Goal: Task Accomplishment & Management: Manage account settings

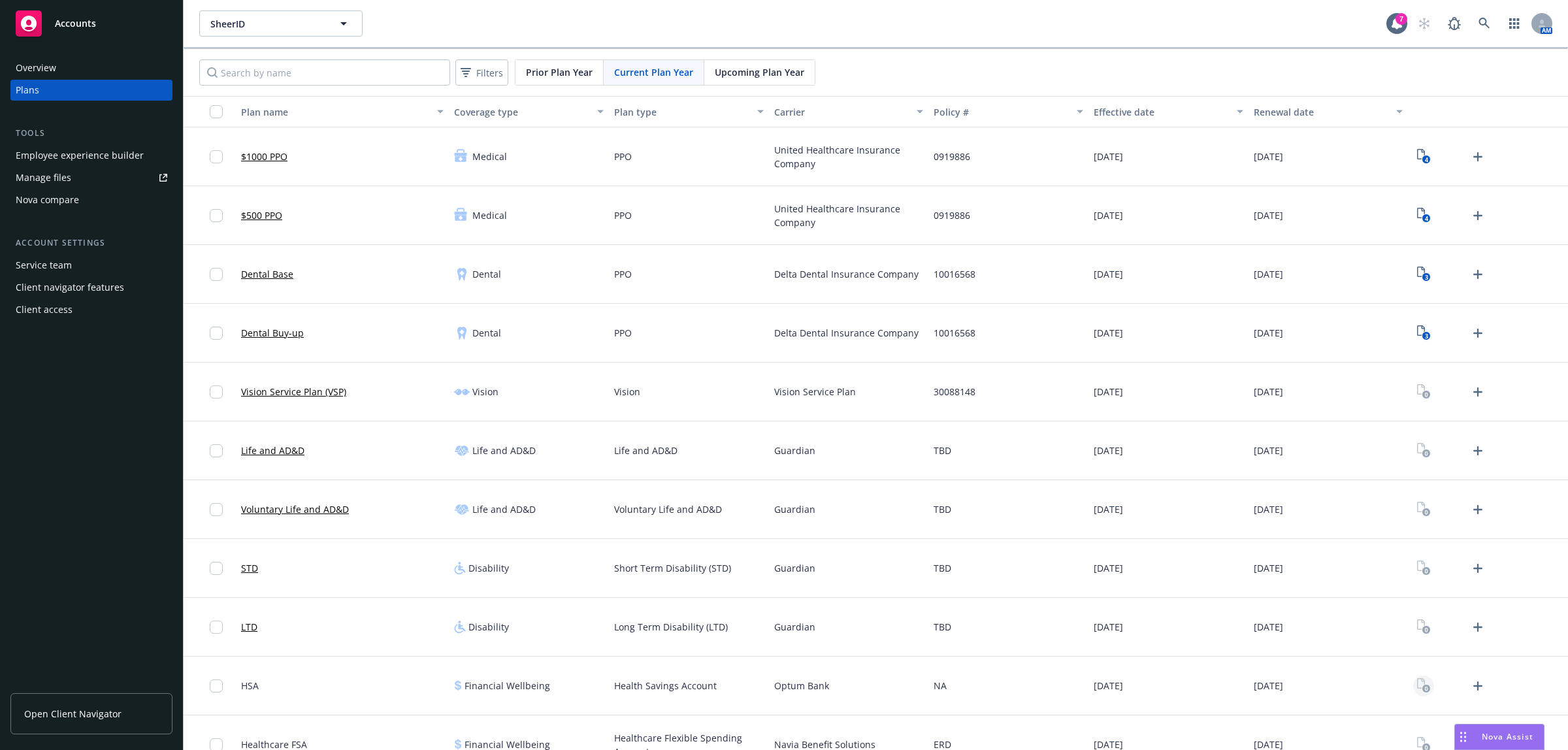
scroll to position [1374, 0]
click at [1493, 733] on span "Nova Assist" at bounding box center [1507, 736] width 52 height 11
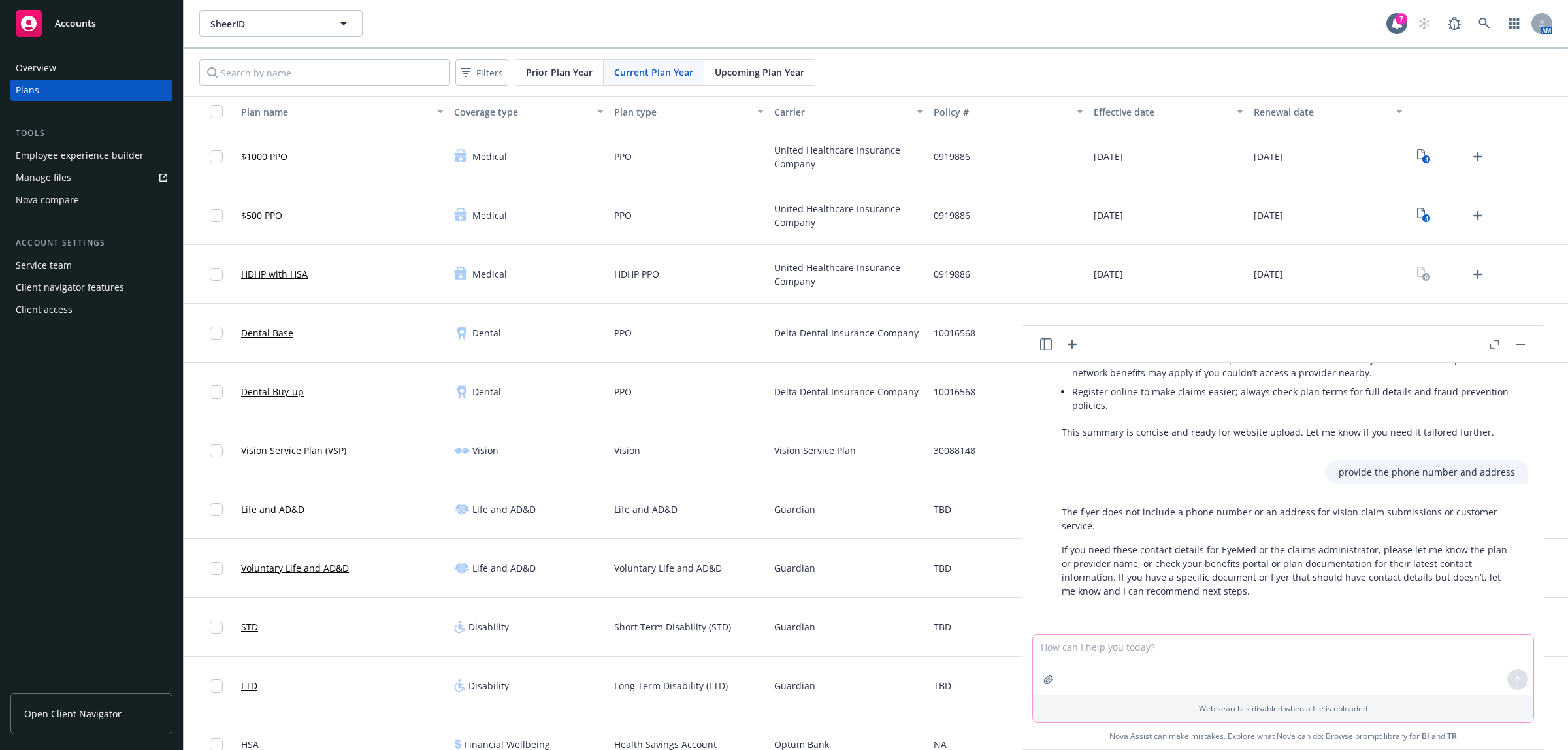
click at [1126, 645] on textarea at bounding box center [1283, 665] width 501 height 60
paste textarea "Hi Kim and Laura, It was so nice to meet you on the call today. I wanted to pro…"
type textarea "Hi Kim and Laura, It was so nice to meet you on the call today. I wanted to pro…"
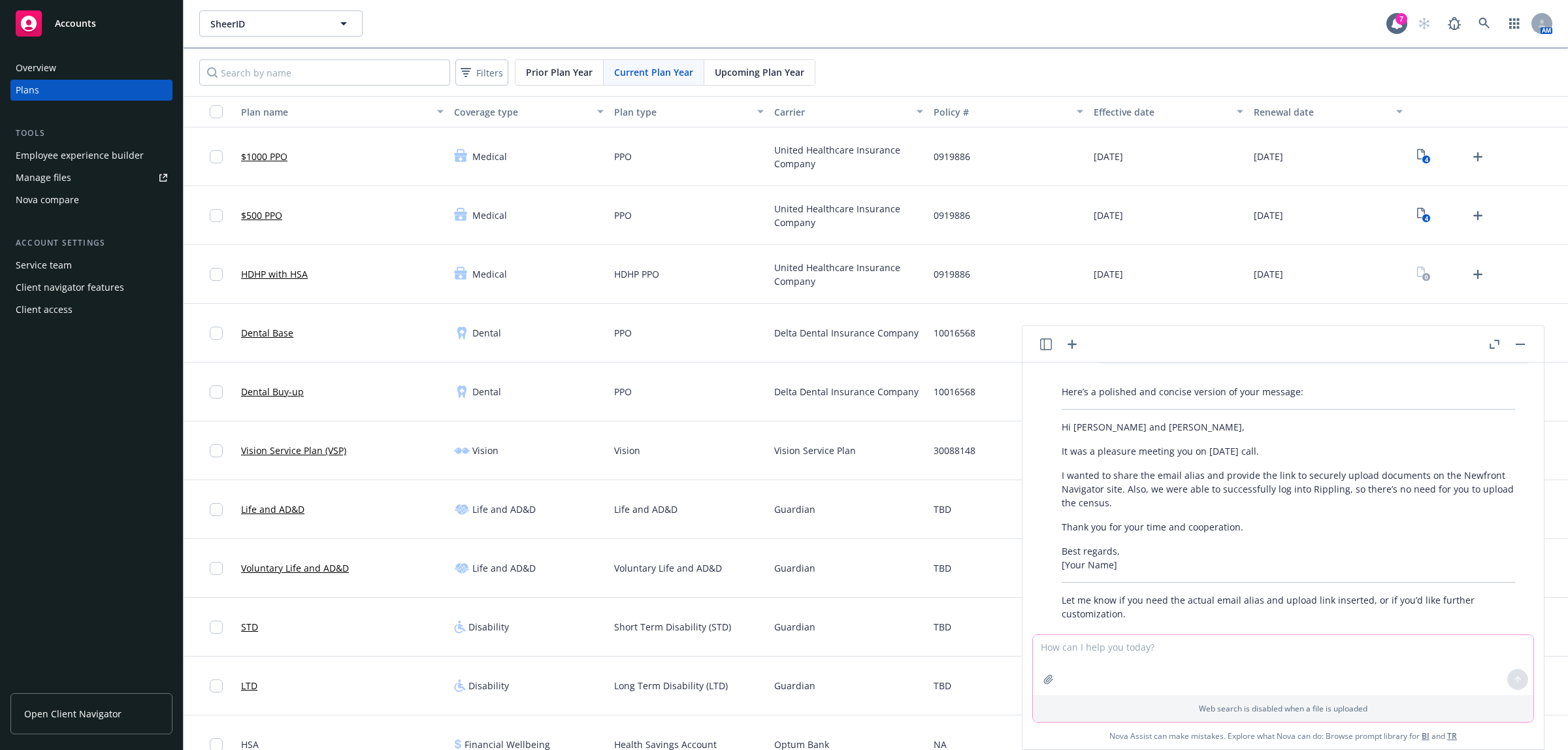
scroll to position [1776, 0]
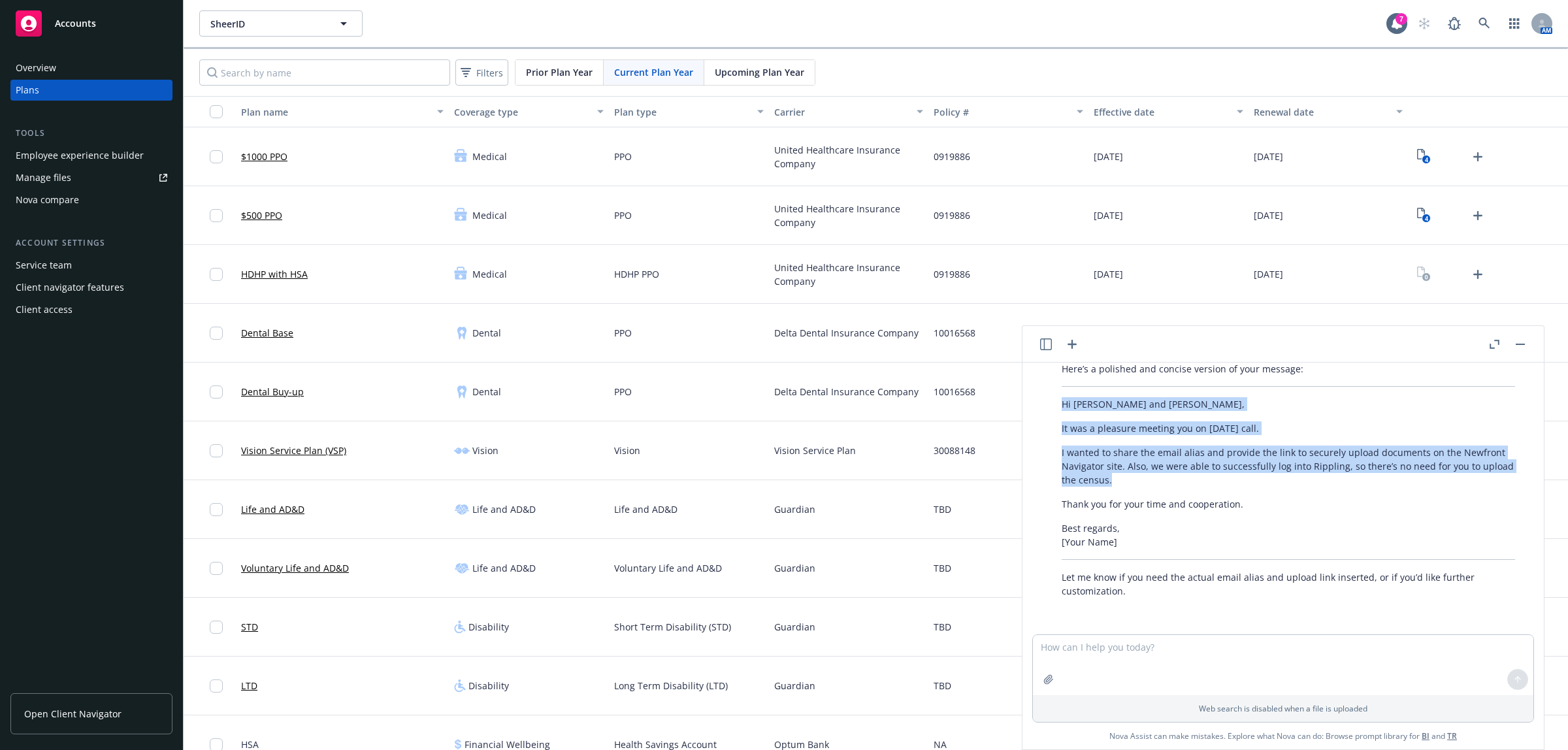
drag, startPoint x: 1118, startPoint y: 479, endPoint x: 1059, endPoint y: 406, distance: 93.9
click at [1059, 406] on div "Here’s a polished and concise version of your message: Hi Kim and Laura, It was…" at bounding box center [1288, 480] width 480 height 246
copy div "Hi Kim and Laura, It was a pleasure meeting you on today’s call. I wanted to sh…"
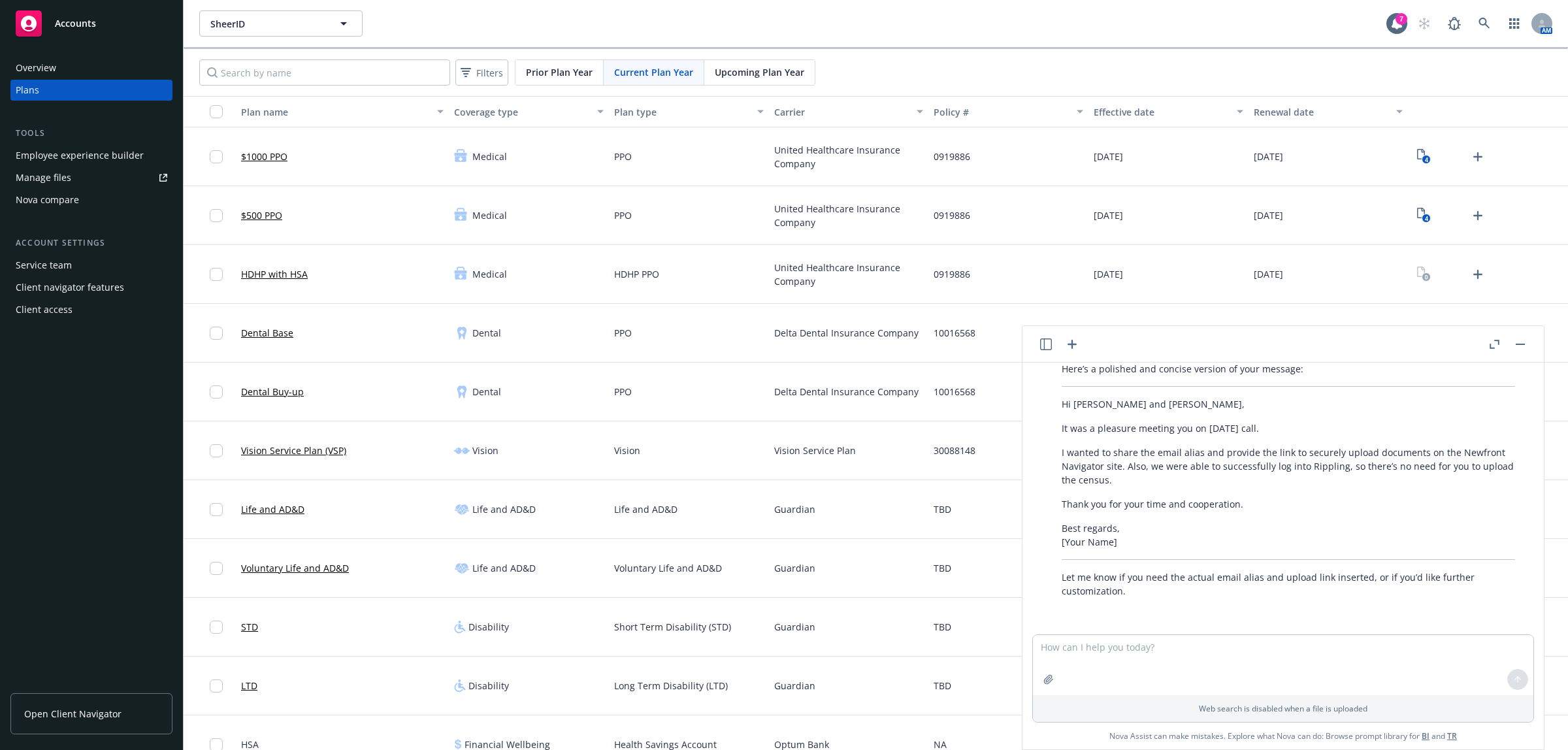
click at [49, 706] on link "Open Client Navigator" at bounding box center [91, 714] width 162 height 41
click at [1099, 649] on textarea at bounding box center [1283, 665] width 501 height 60
paste textarea "Hi Kim and Laura, It was a pleasure meeting you on today’s call. I wanted to sh…"
type textarea "Hi Kim and Laura, It was a pleasure meeting you on today’s call. I wanted to sh…"
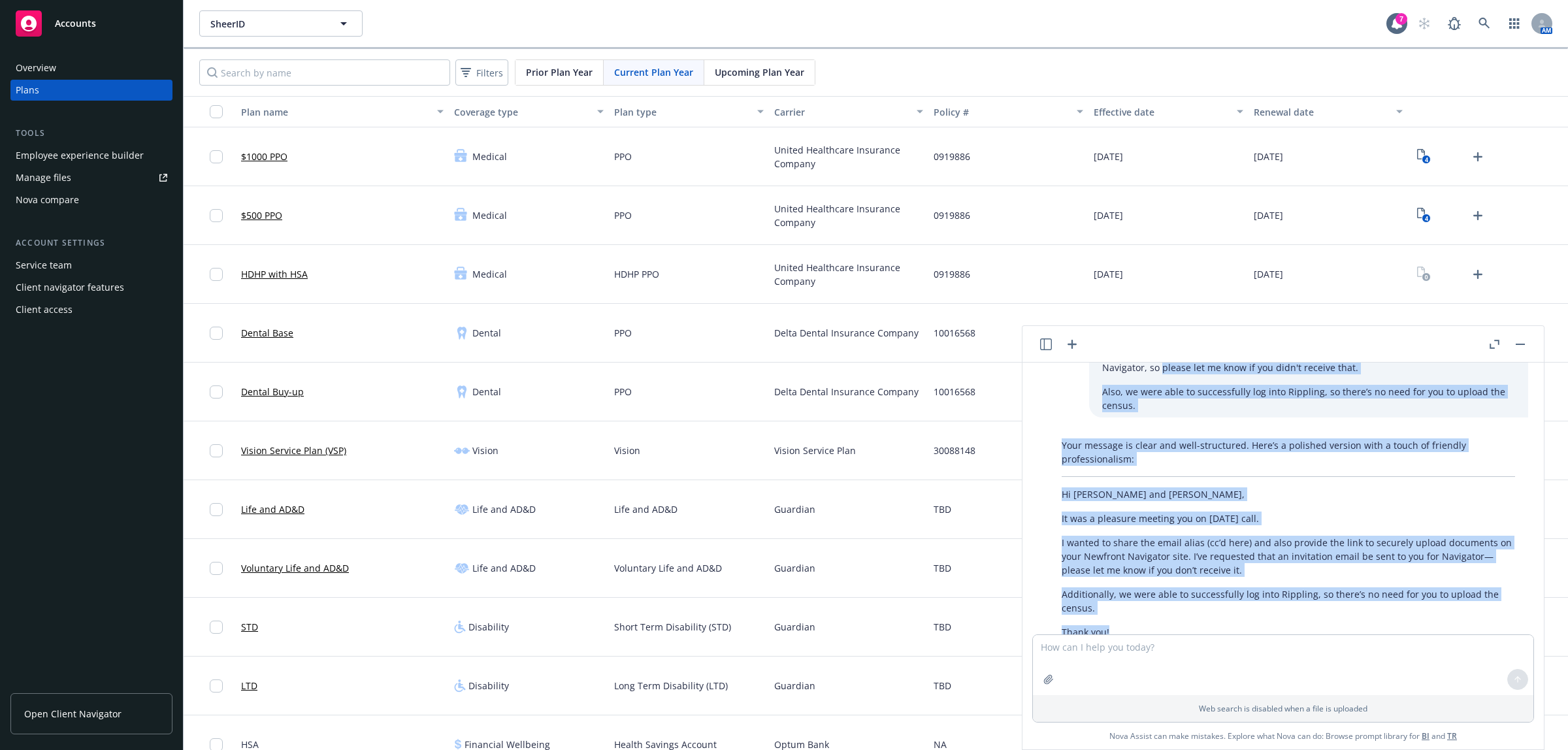
scroll to position [2072, 0]
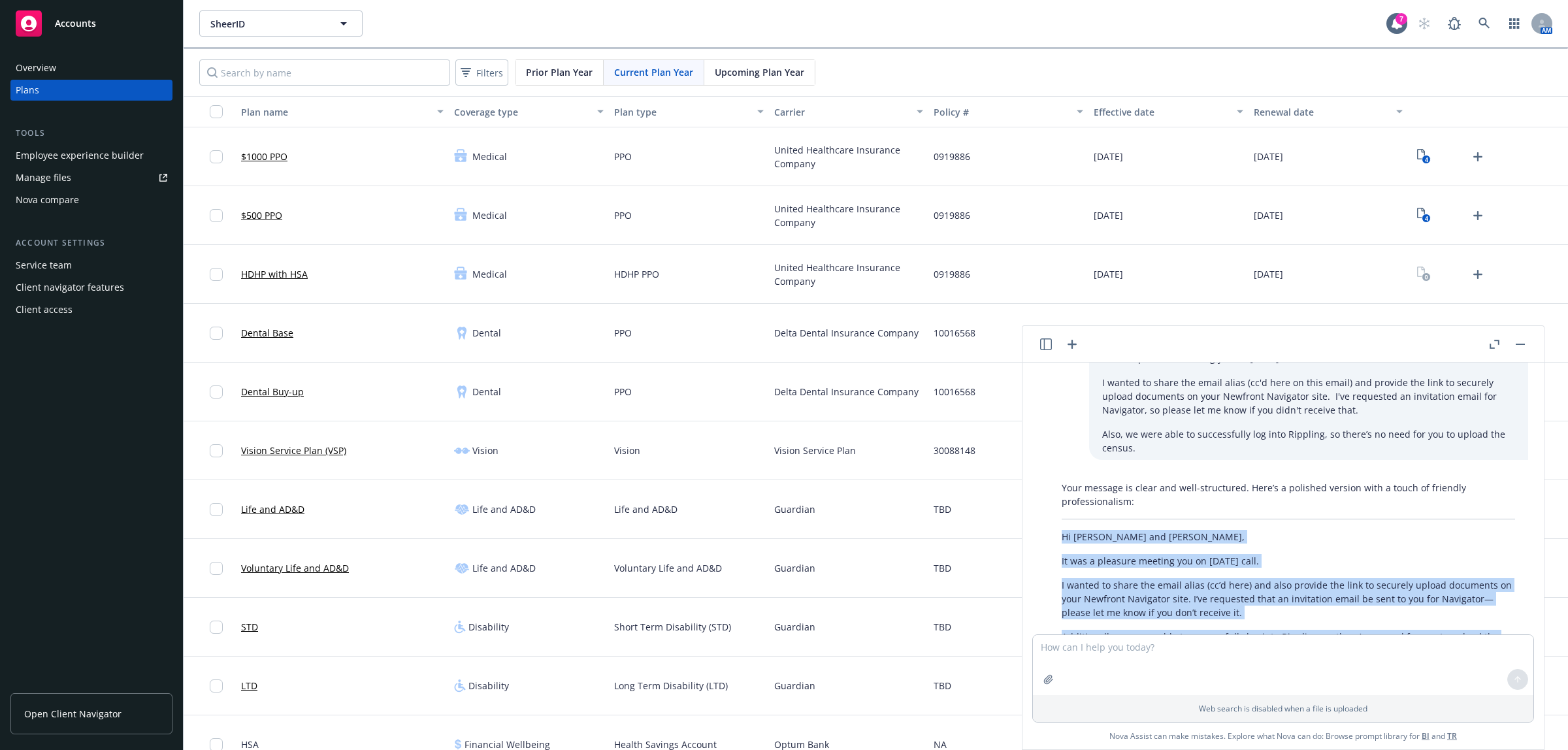
drag, startPoint x: 1119, startPoint y: 513, endPoint x: 1054, endPoint y: 541, distance: 70.8
click at [1054, 541] on div "Your message is clear and well-structured. Here’s a polished version with a tou…" at bounding box center [1288, 618] width 480 height 284
copy div "Hi Kim and Laura, It was a pleasure meeting you on today’s call. I wanted to sh…"
click at [1526, 347] on button "button" at bounding box center [1521, 344] width 16 height 16
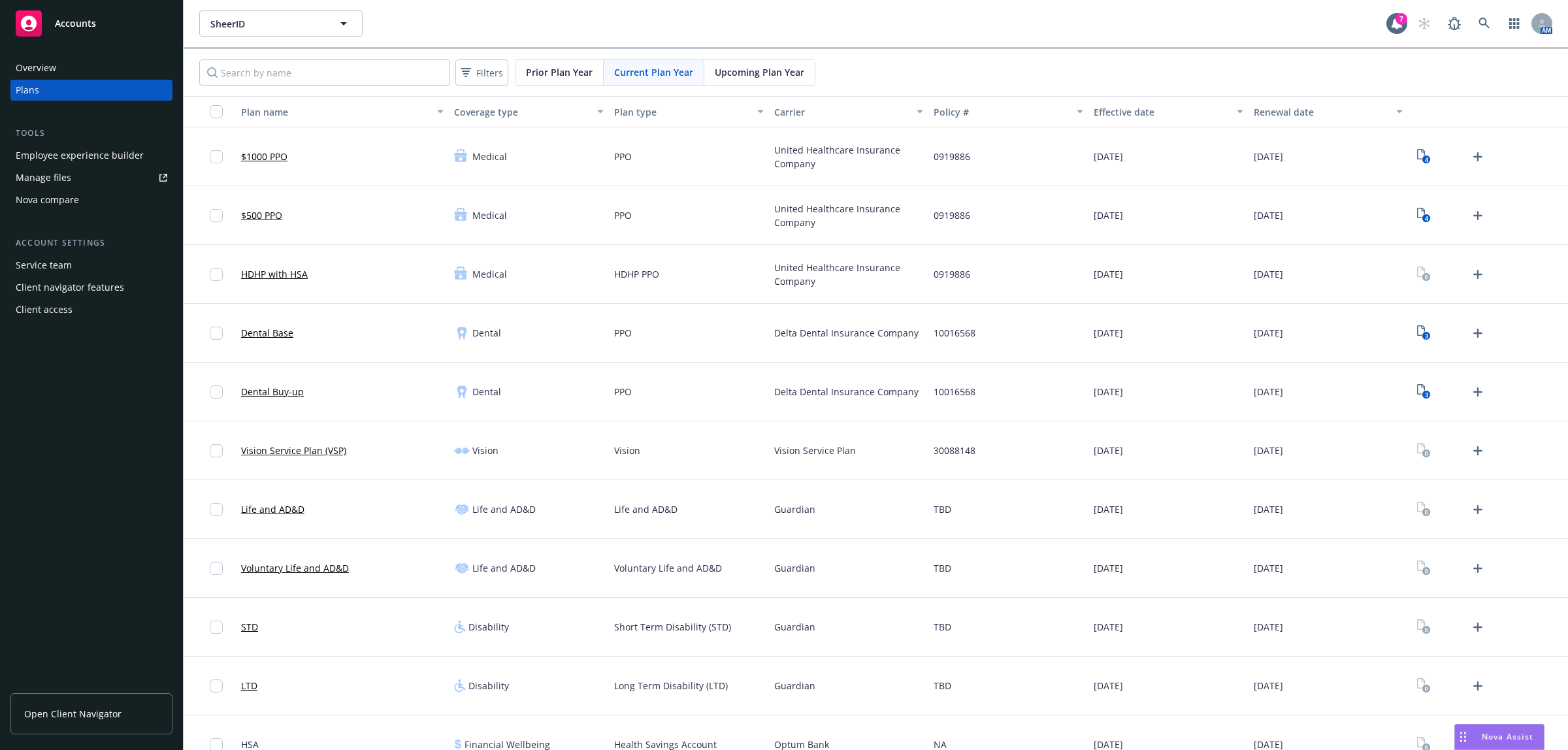
scroll to position [2230, 0]
click at [1471, 271] on icon "Upload Plan Documents" at bounding box center [1478, 275] width 16 height 16
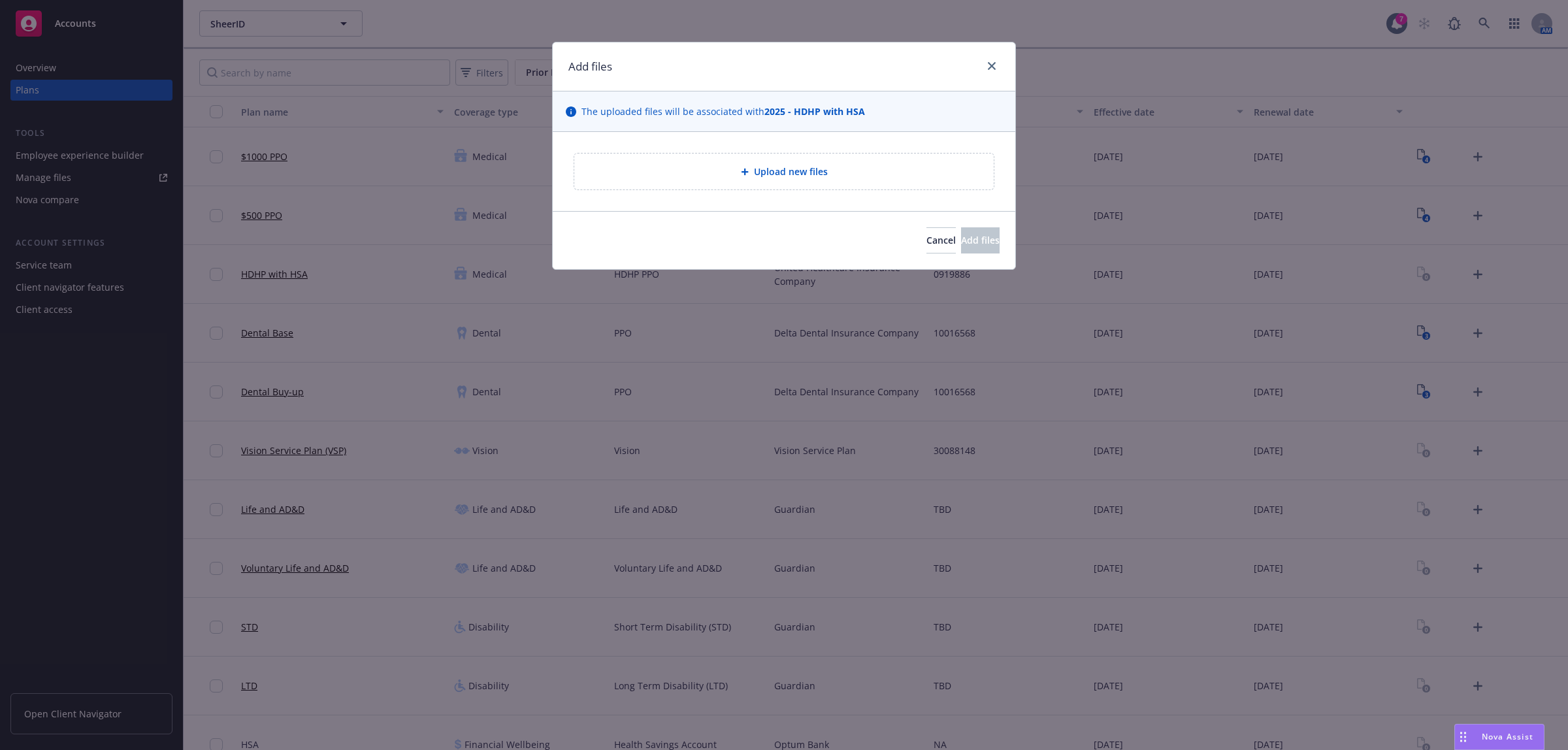
click at [781, 179] on div "Upload new files" at bounding box center [784, 172] width 399 height 15
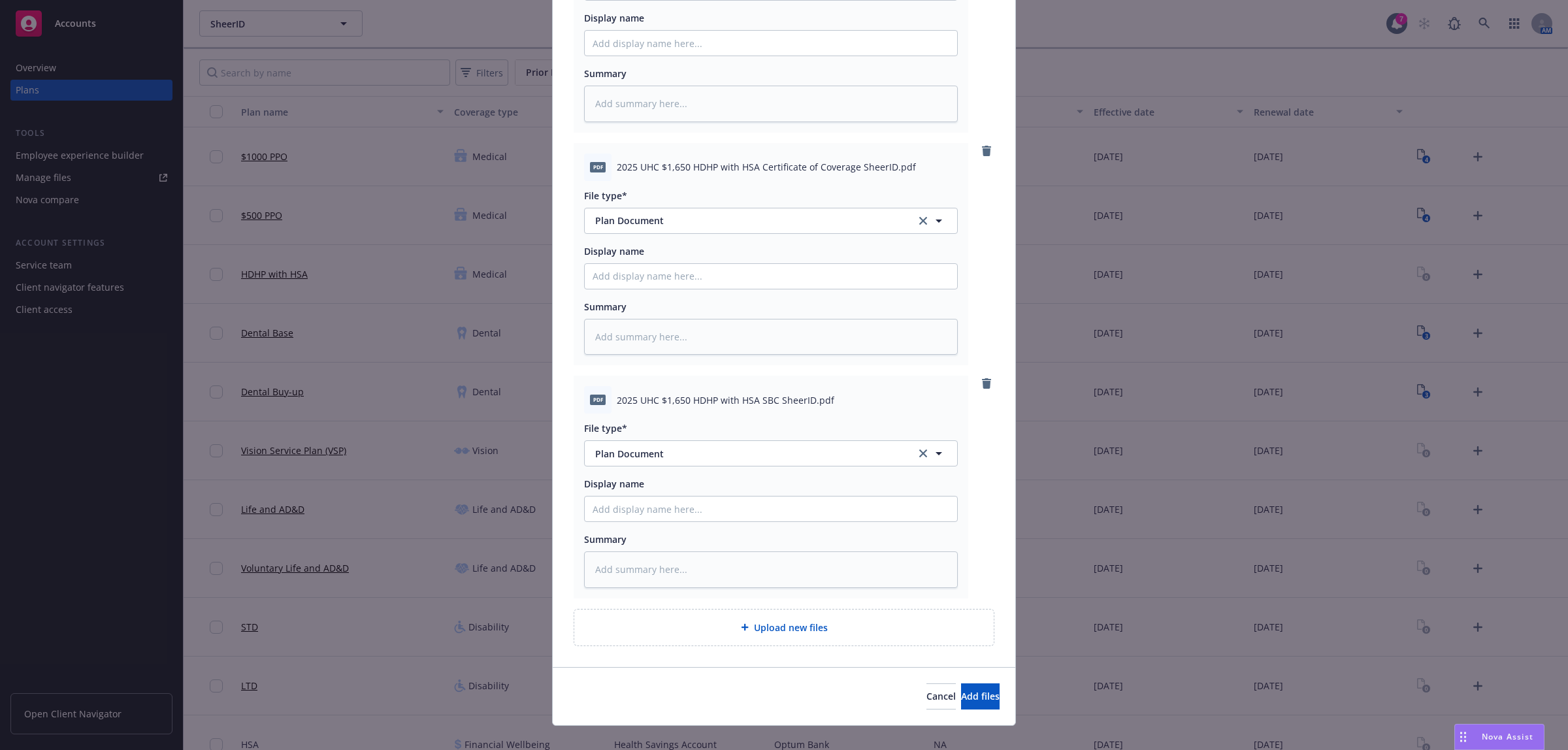
scroll to position [262, 0]
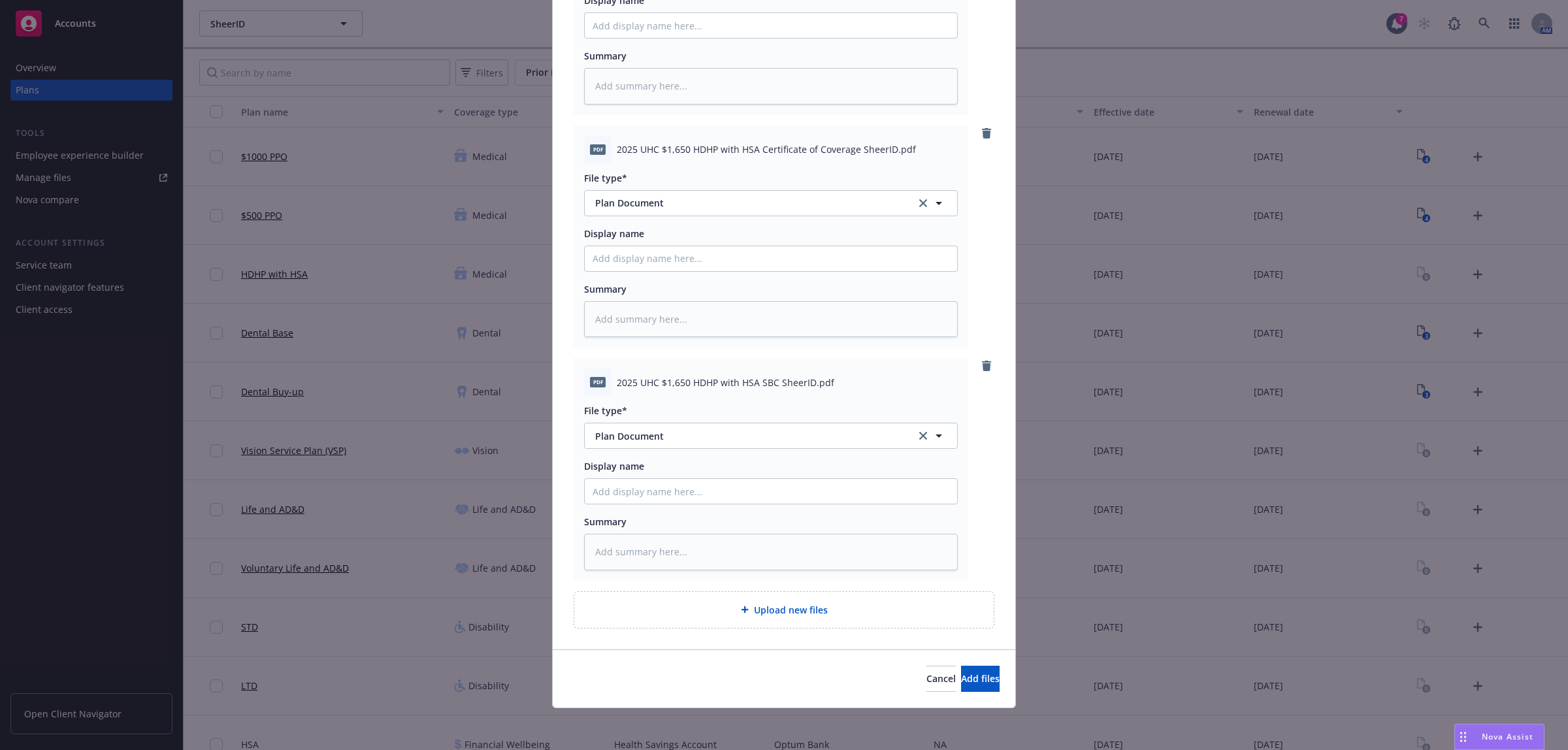
click at [815, 618] on div "Upload new files" at bounding box center [783, 610] width 419 height 36
click at [961, 681] on span "Add files" at bounding box center [980, 678] width 39 height 12
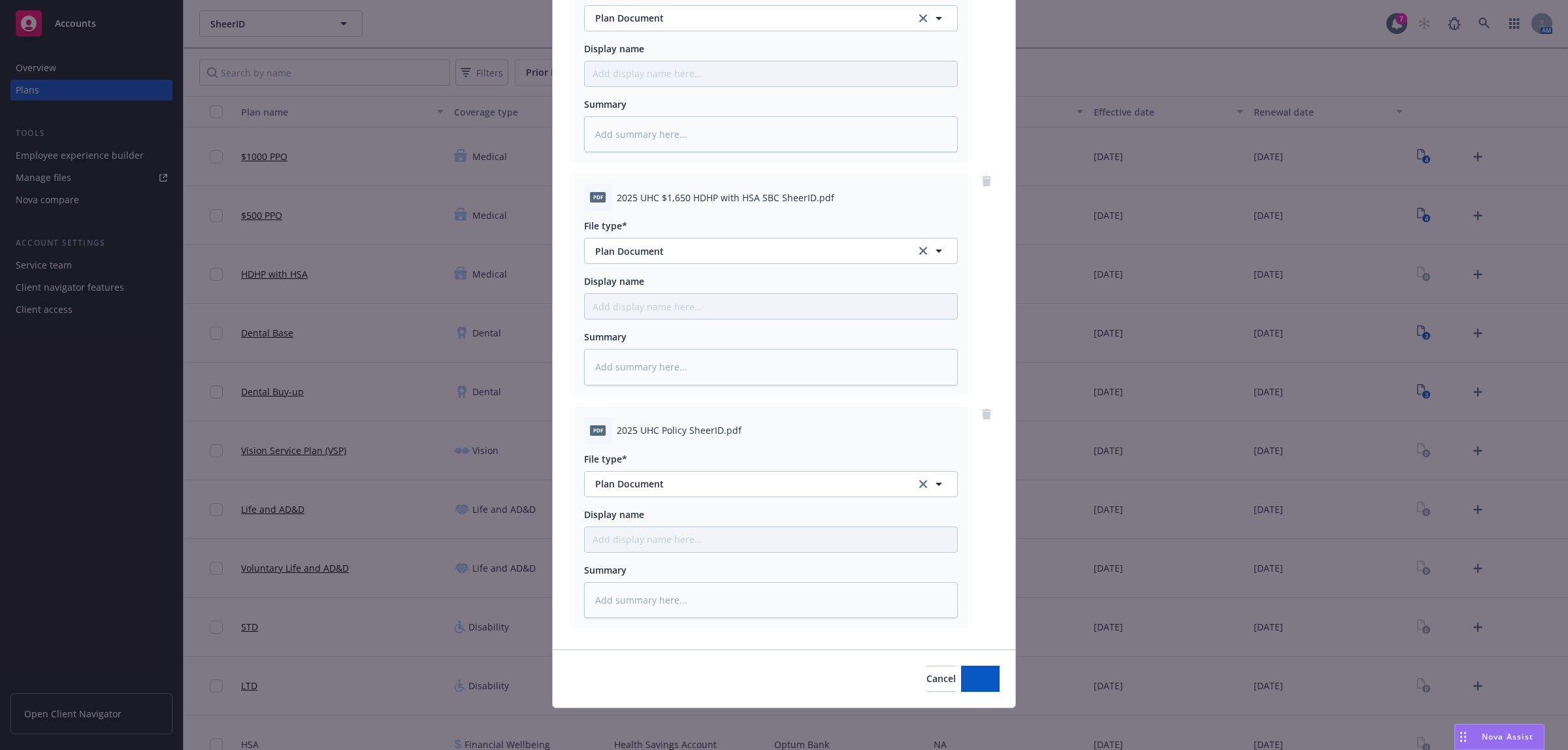
scroll to position [445, 0]
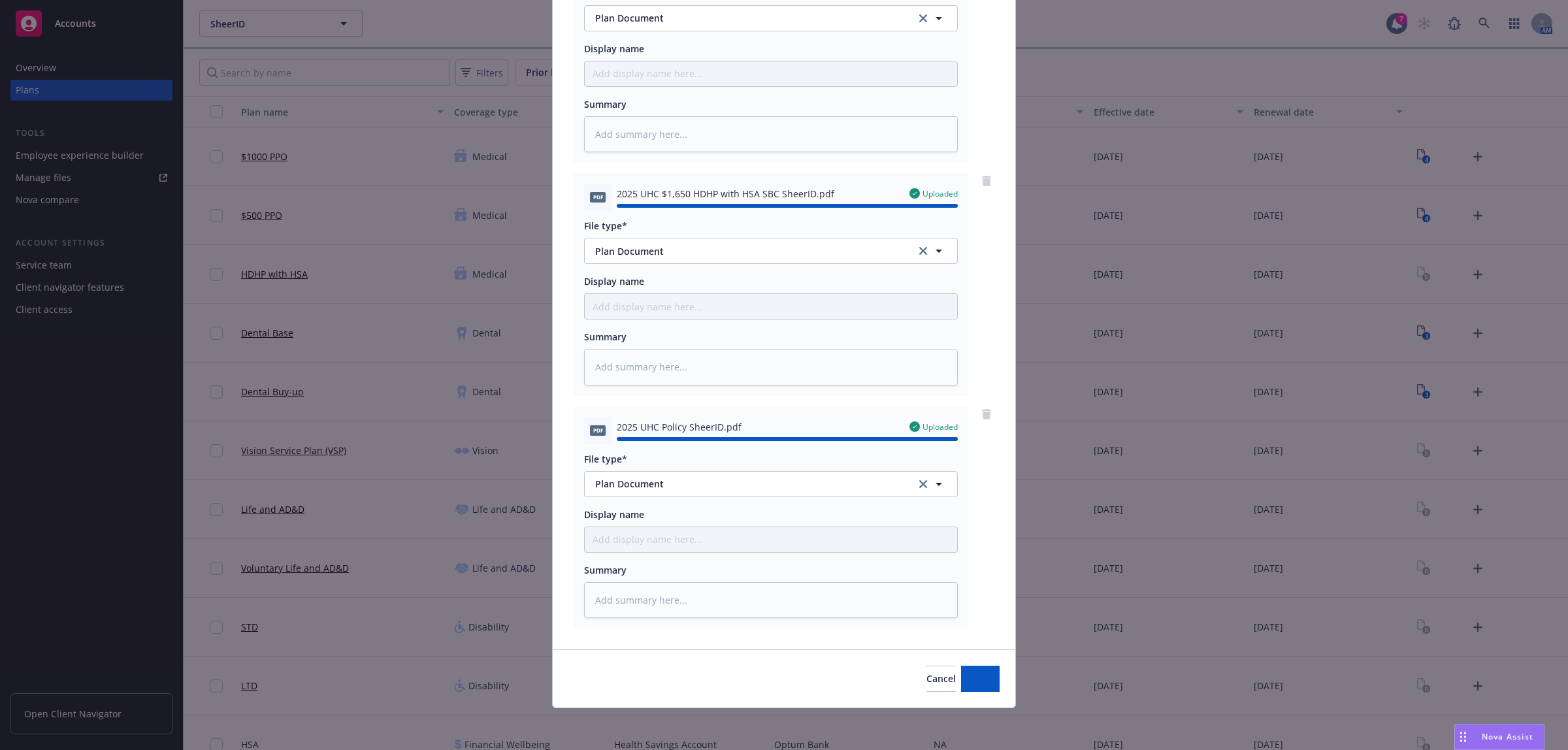
type textarea "x"
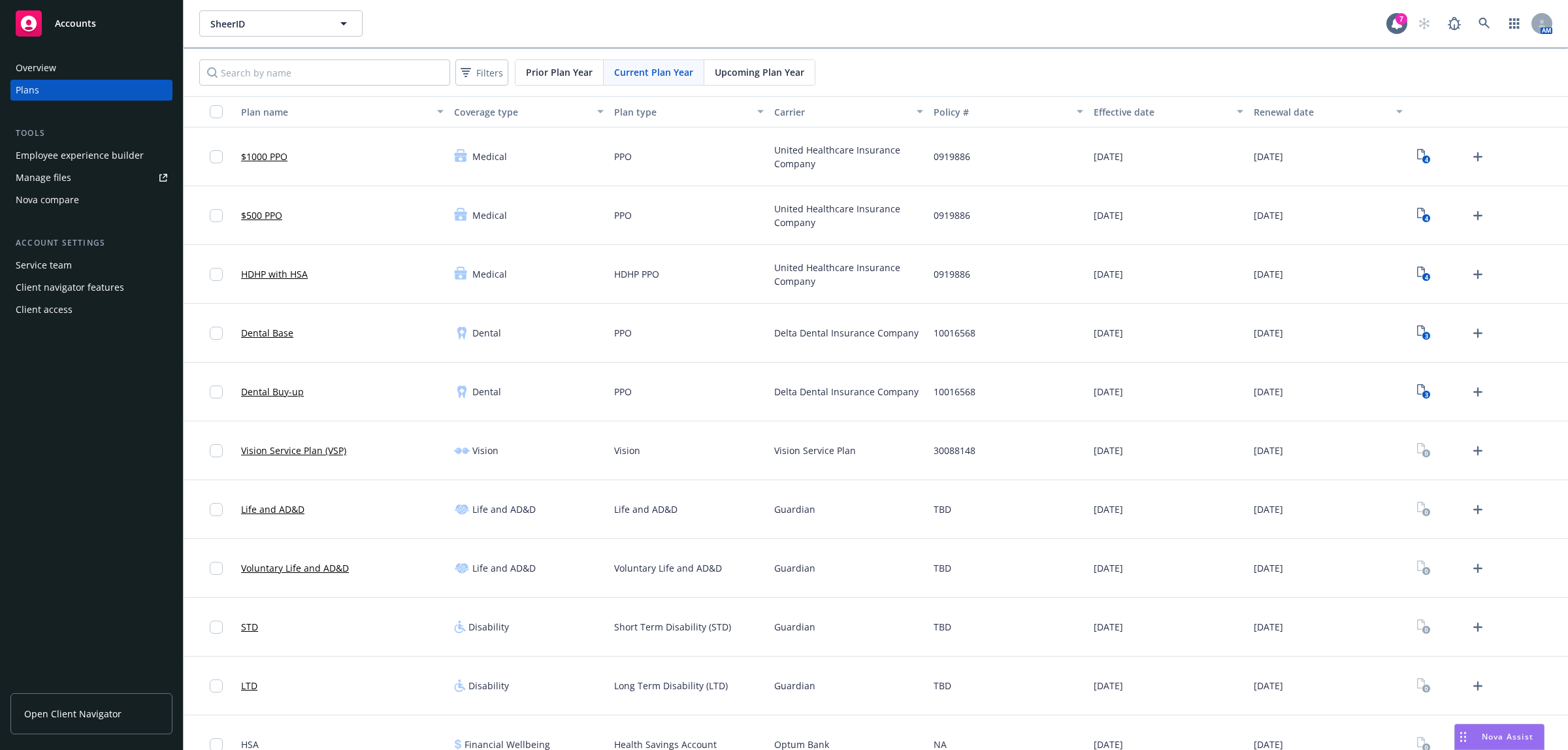
scroll to position [217, 0]
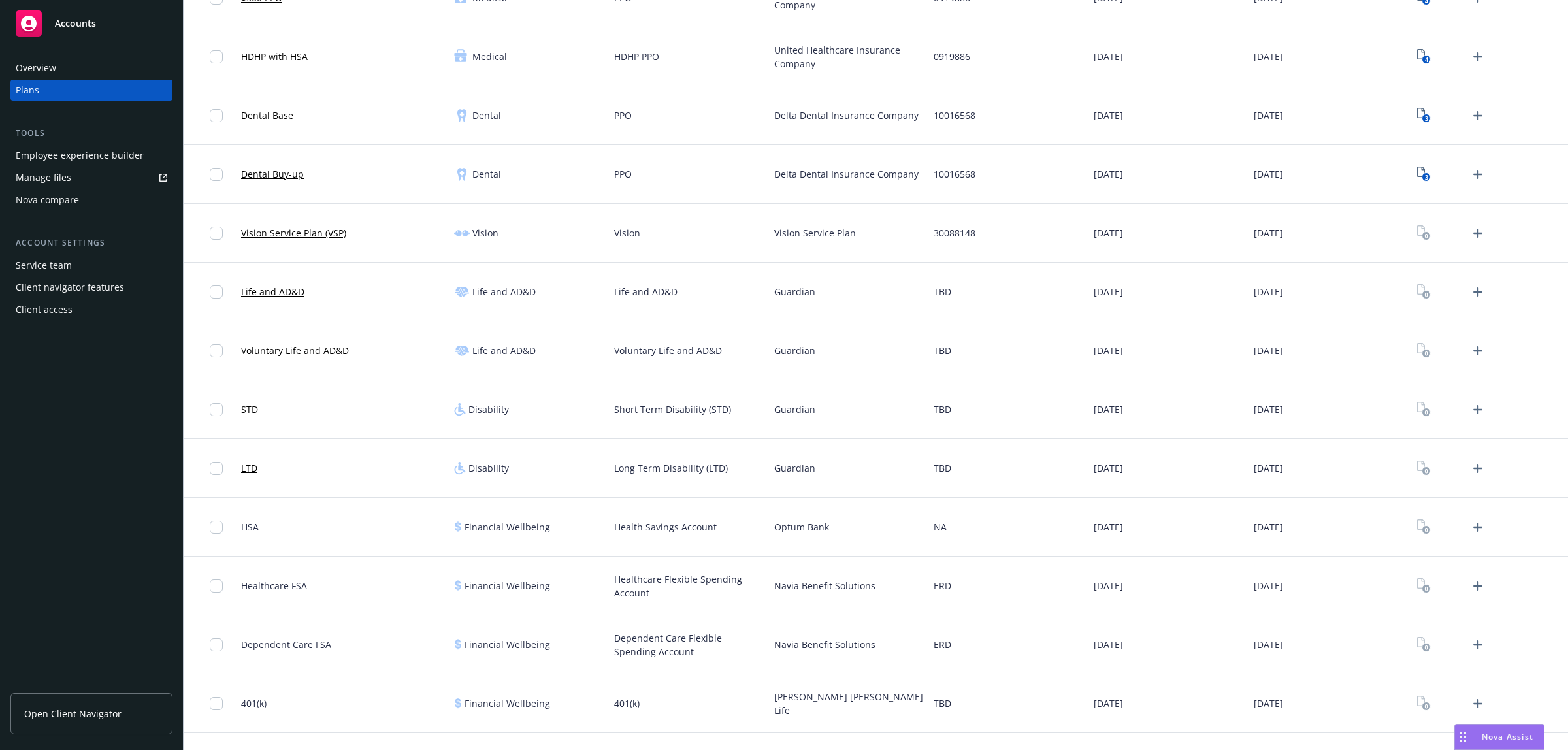
click at [1492, 738] on span "Nova Assist" at bounding box center [1507, 736] width 52 height 11
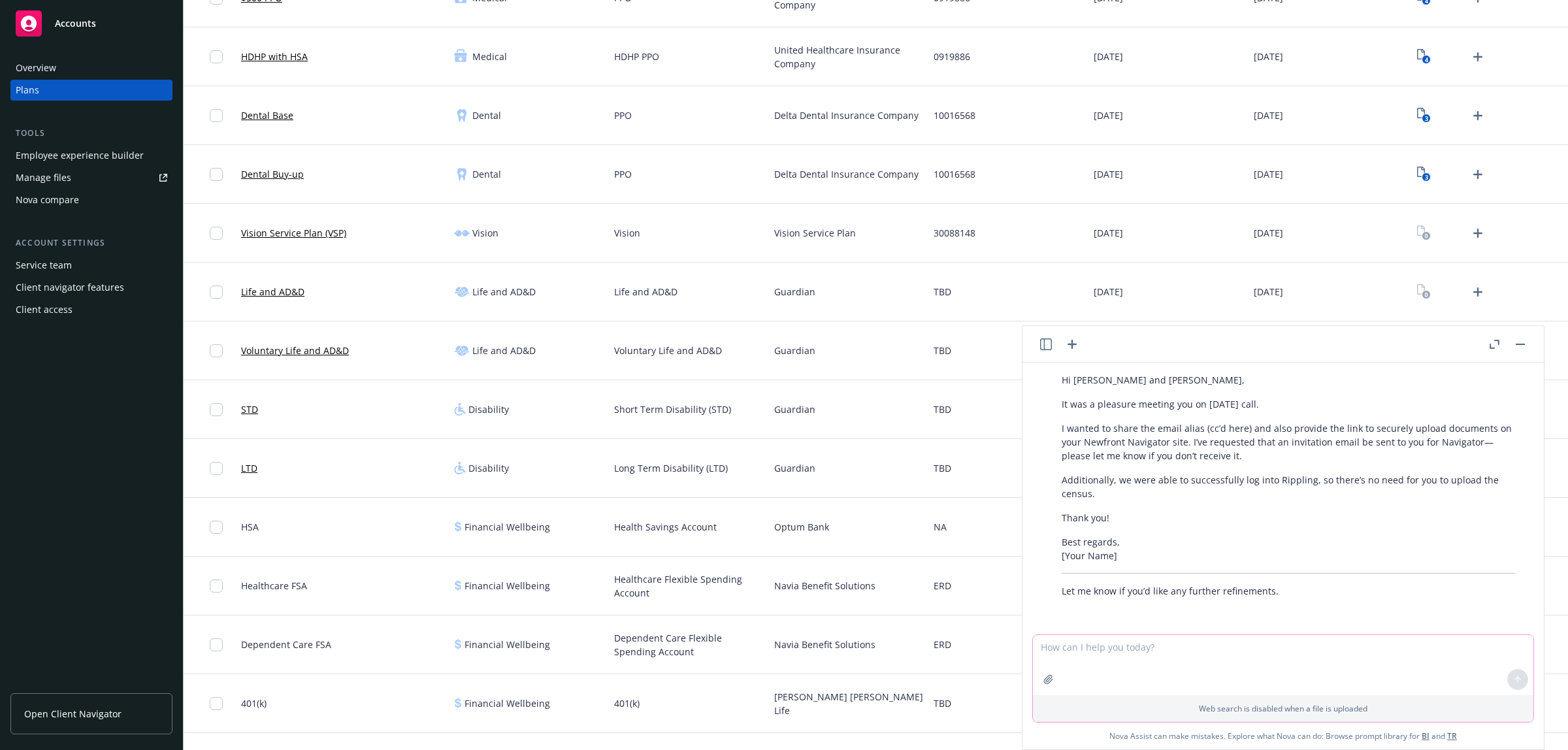
paste textarea "Hi Kim and Laura, It was a pleasure meeting you on today’s call. I wanted to sh…"
type textarea "Hi Kim and Laura, It was a pleasure meeting you on today’s call. I wanted to sh…"
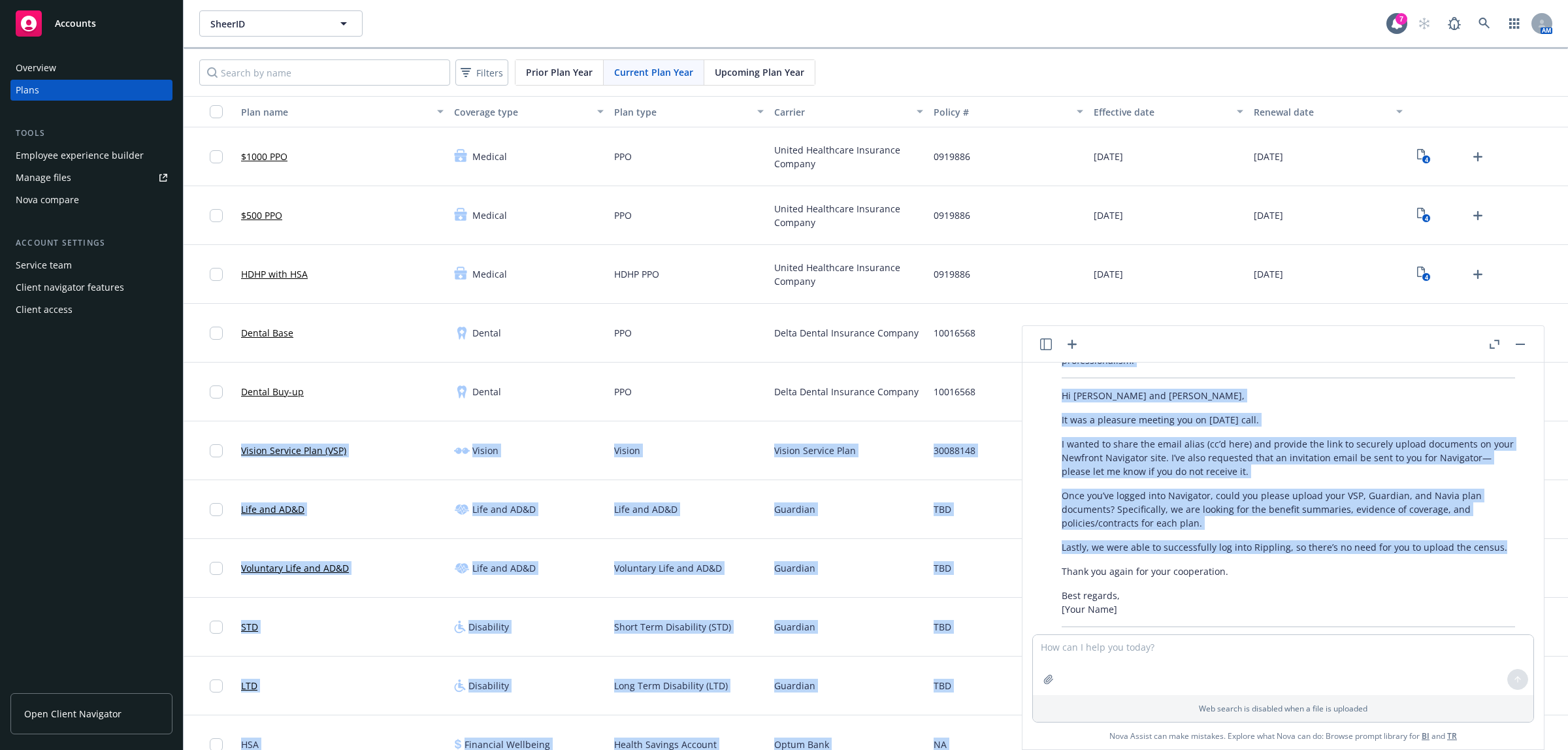
scroll to position [2580, 0]
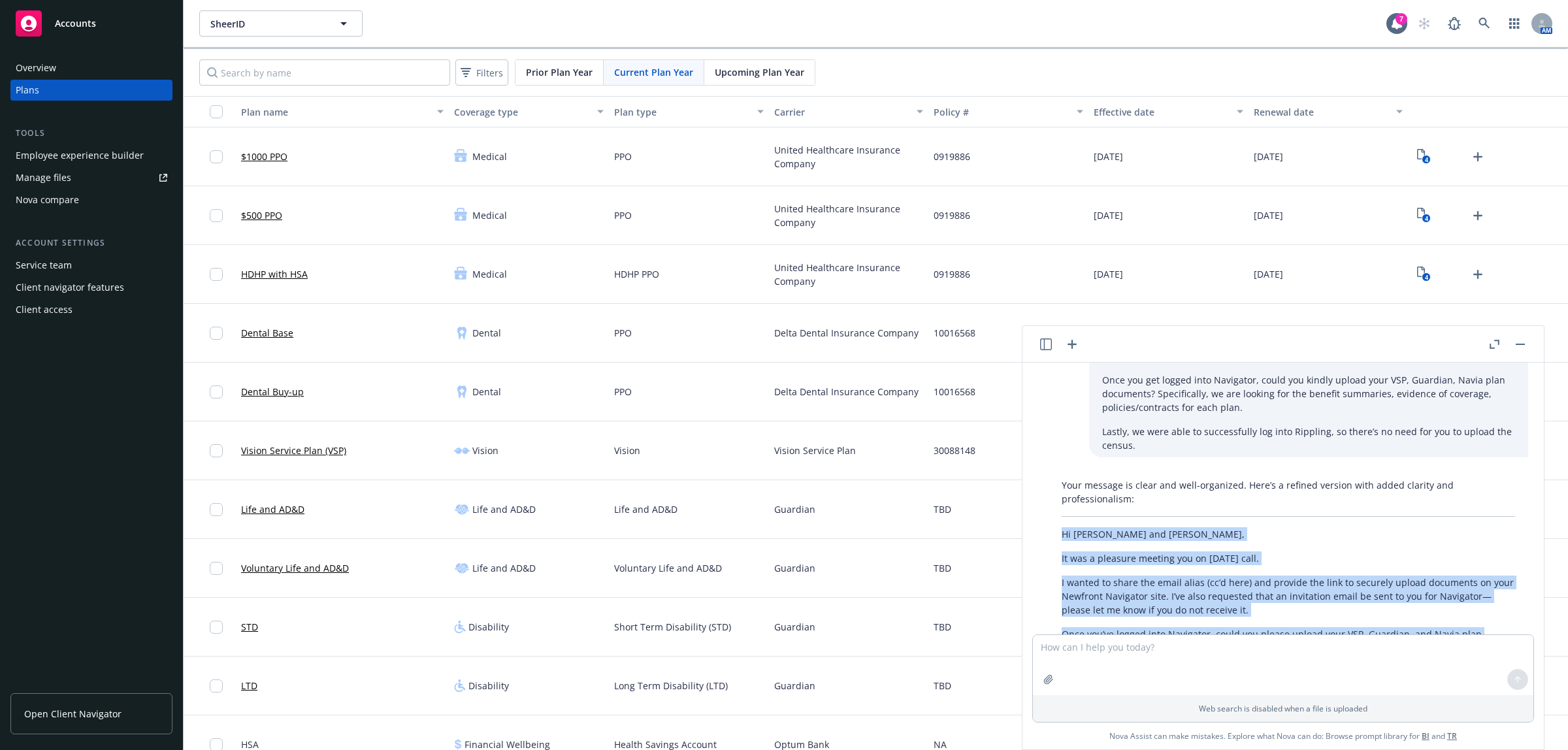
drag, startPoint x: 1492, startPoint y: 480, endPoint x: 1044, endPoint y: 528, distance: 450.6
click at [1044, 528] on div "Your message is clear and well-organized. Here’s a refined version with added c…" at bounding box center [1288, 641] width 501 height 336
copy div "Hi Kim and Laura, It was a pleasure meeting you on today’s call. I wanted to sh…"
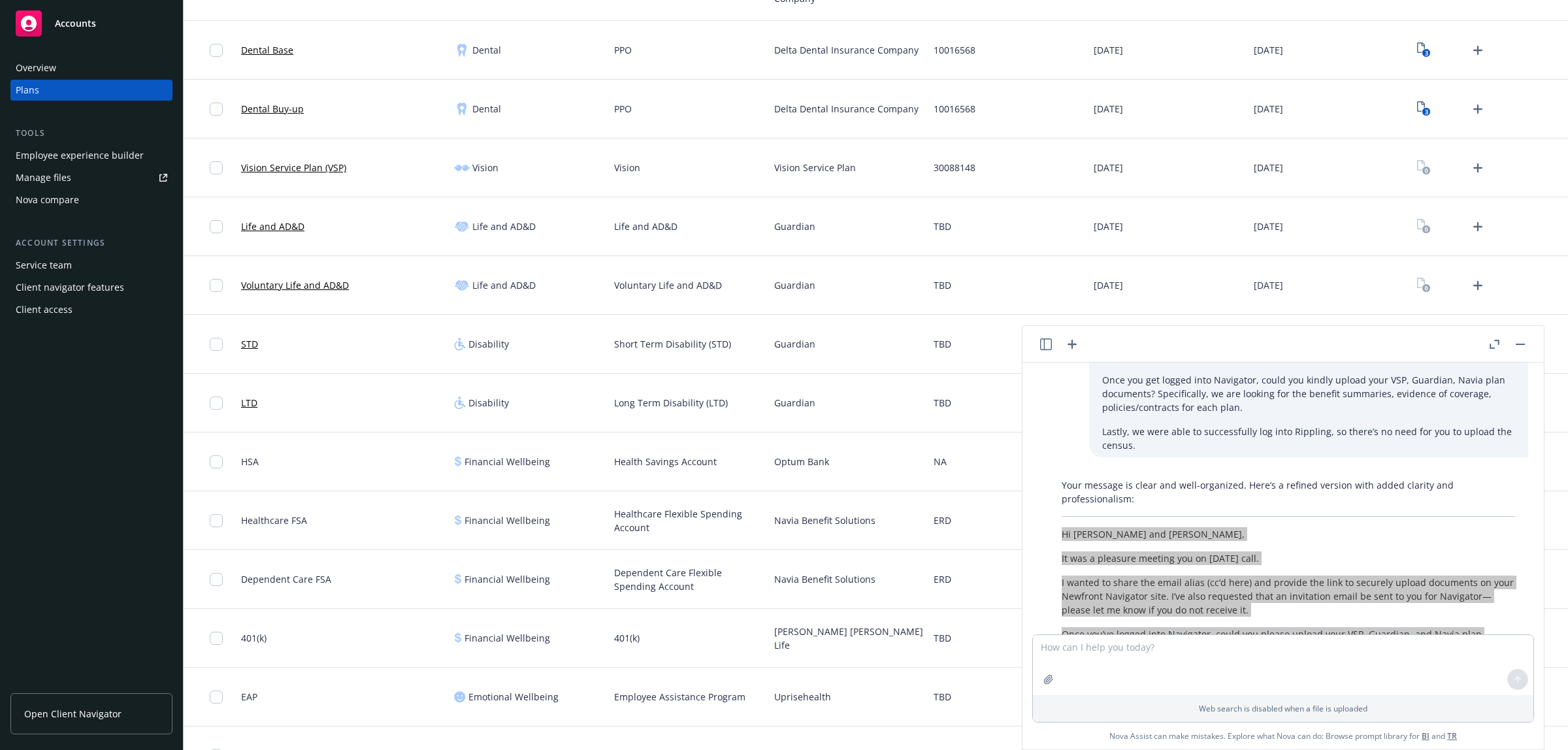
scroll to position [318, 0]
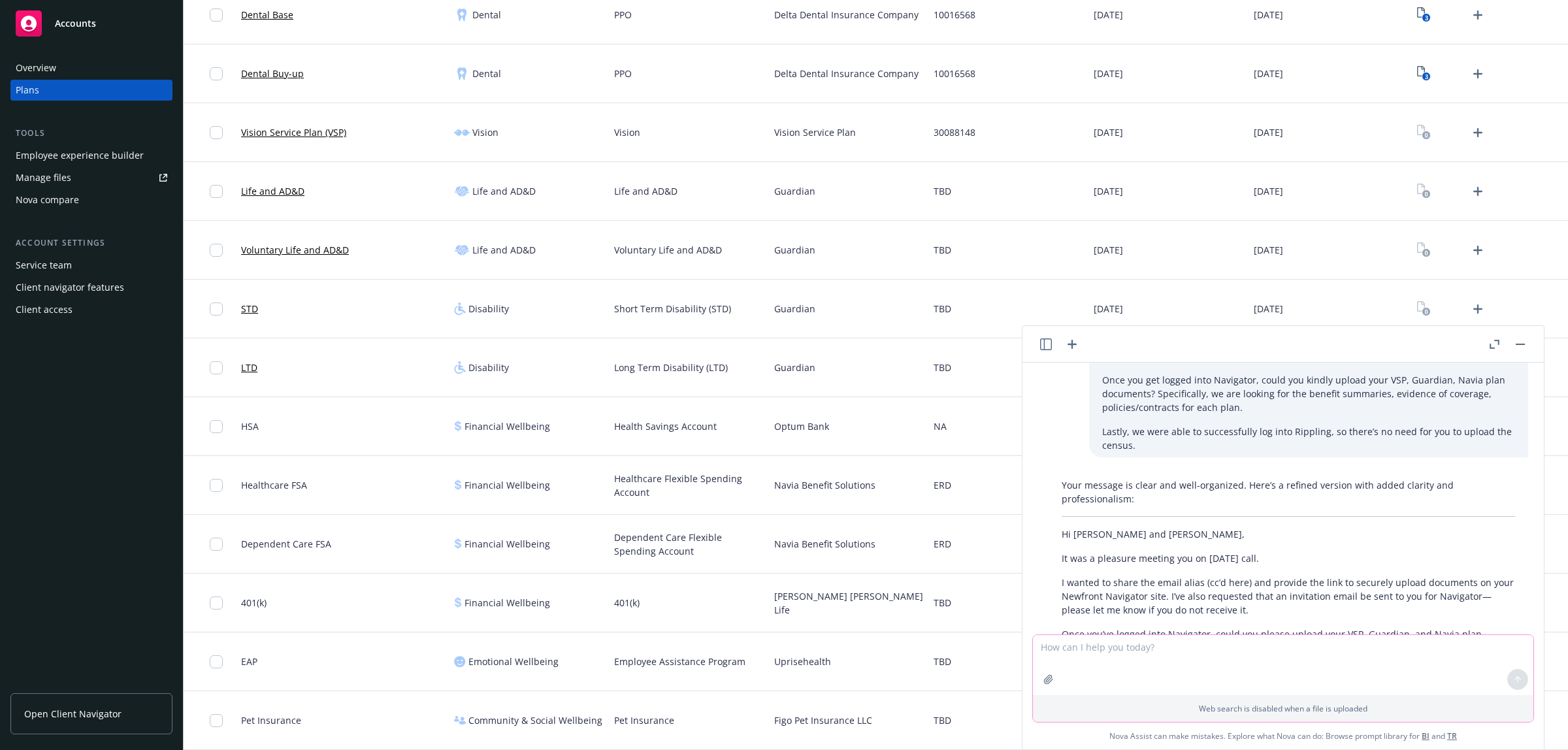
click at [1134, 645] on textarea at bounding box center [1283, 665] width 501 height 60
click at [1088, 660] on textarea at bounding box center [1283, 665] width 501 height 60
paste textarea "Hi Kim and Laura, It was a pleasure meeting you on today’s call. I wanted to sh…"
type textarea "Hi Kim and Laura, It was a pleasure meeting you on today’s call. I wanted to sh…"
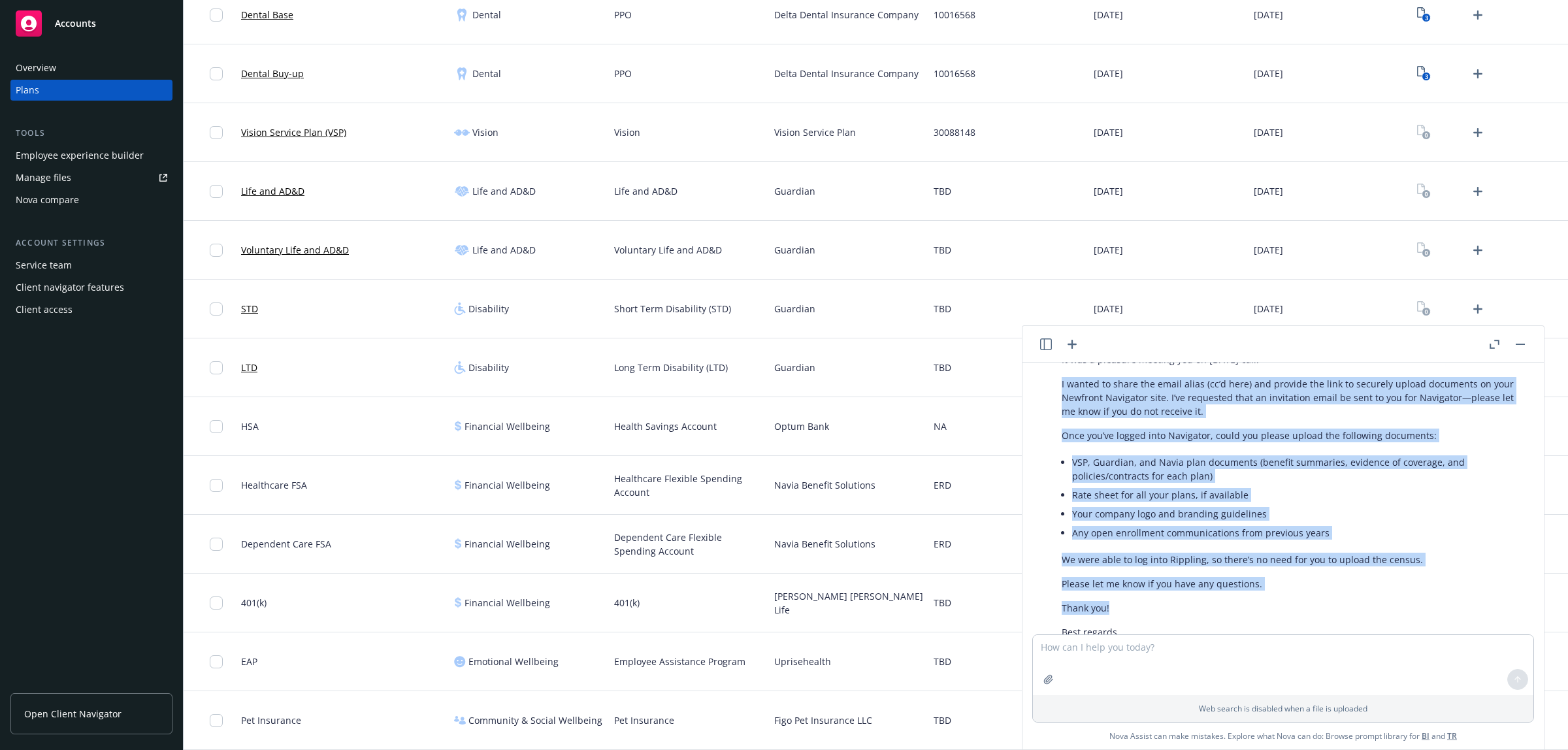
scroll to position [3268, 0]
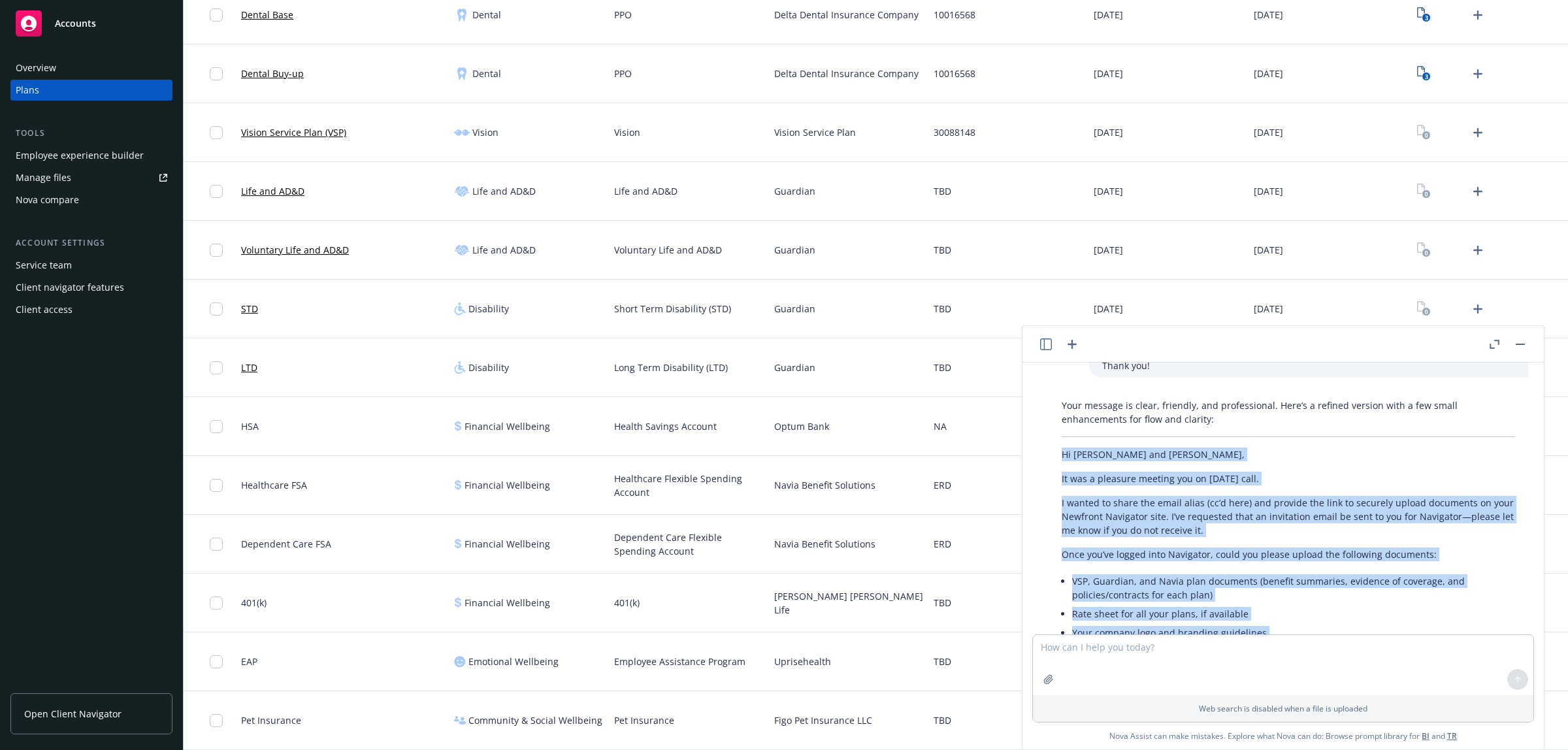
drag, startPoint x: 1110, startPoint y: 507, endPoint x: 1038, endPoint y: 464, distance: 83.9
click at [1038, 464] on div "Your message is clear, friendly, and professional. Here’s a refined version wit…" at bounding box center [1288, 609] width 501 height 432
copy div "Hi Kim and Laura, It was a pleasure meeting you on today’s call. I wanted to sh…"
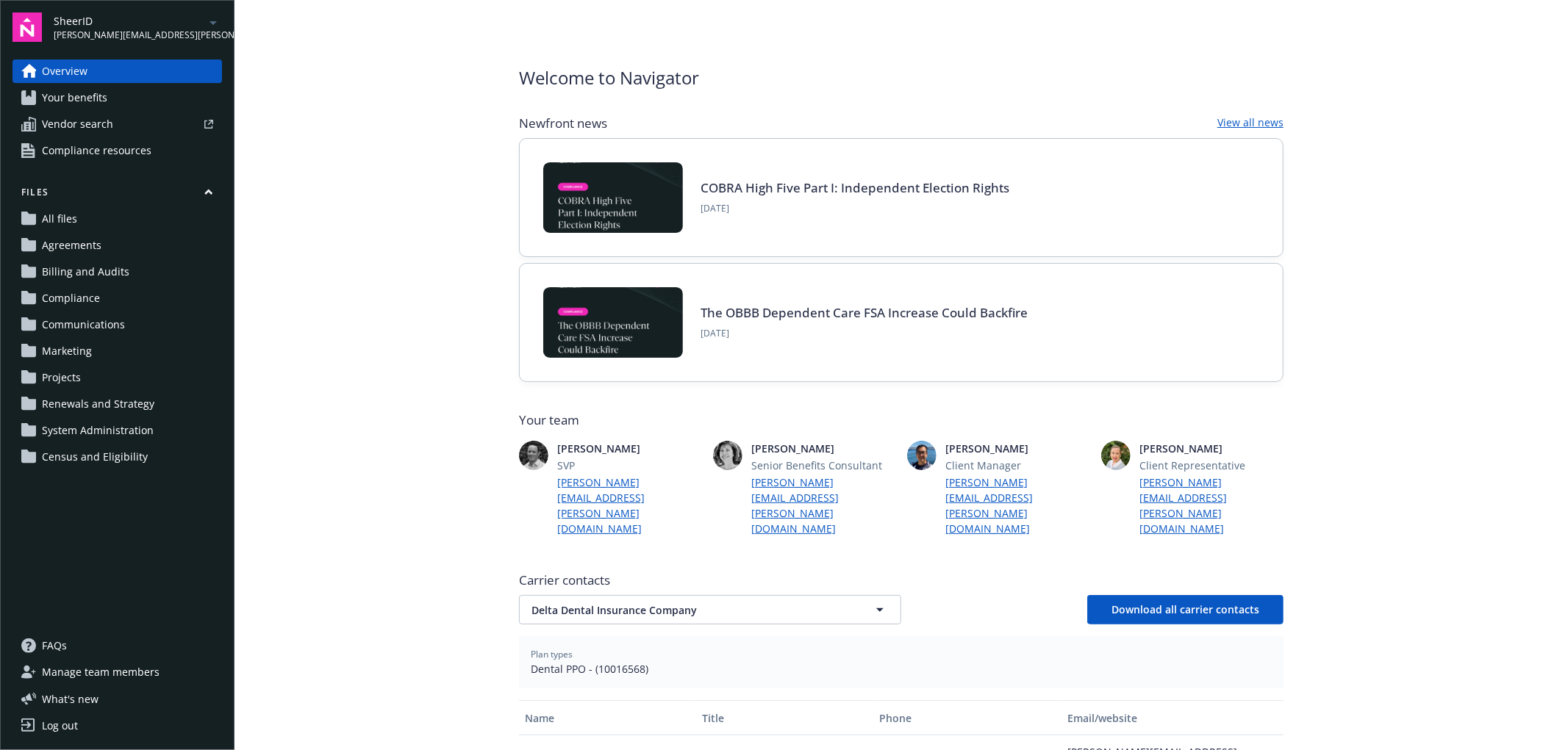
click at [150, 665] on span "Manage team members" at bounding box center [101, 672] width 118 height 24
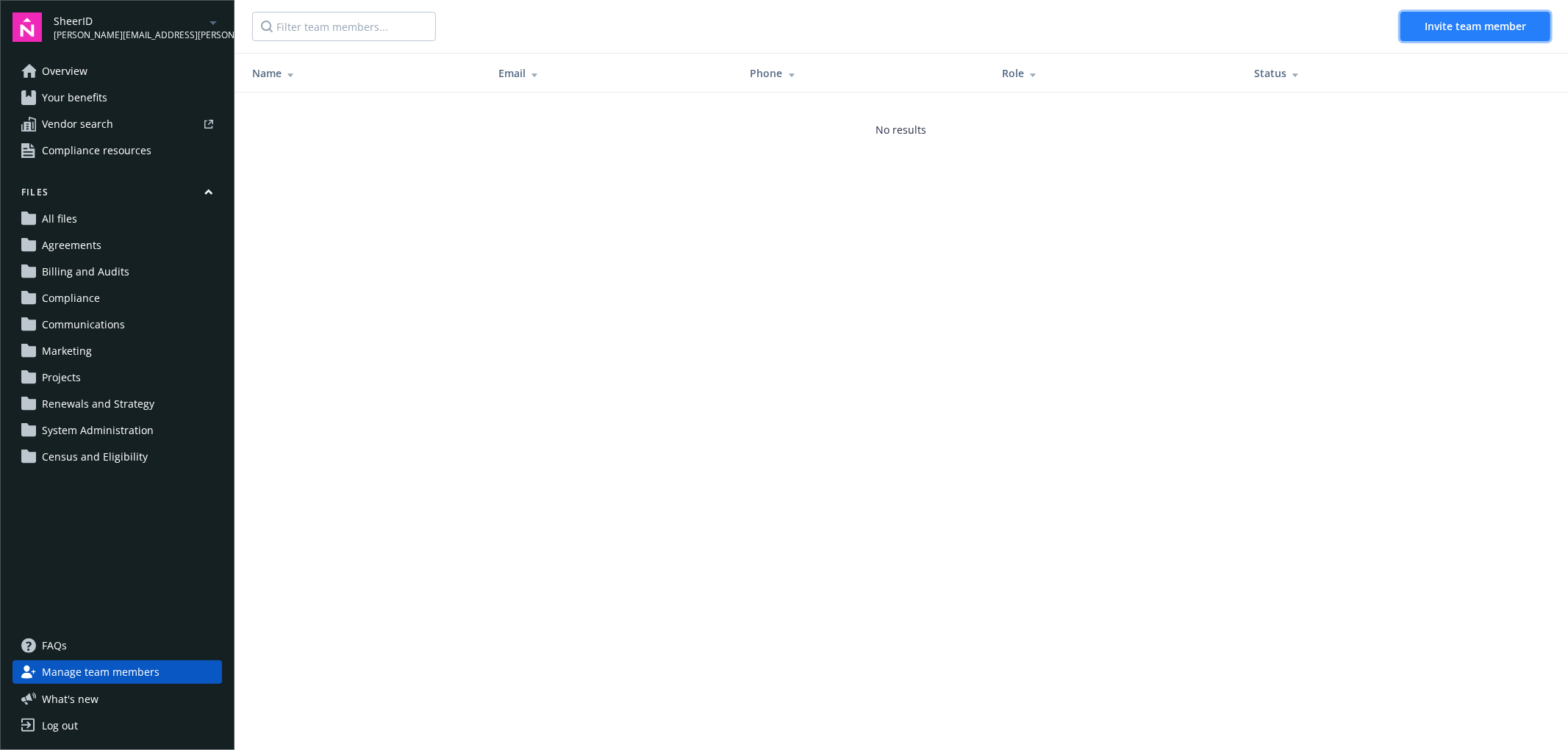
click at [1468, 25] on span "Invite team member" at bounding box center [1476, 25] width 101 height 14
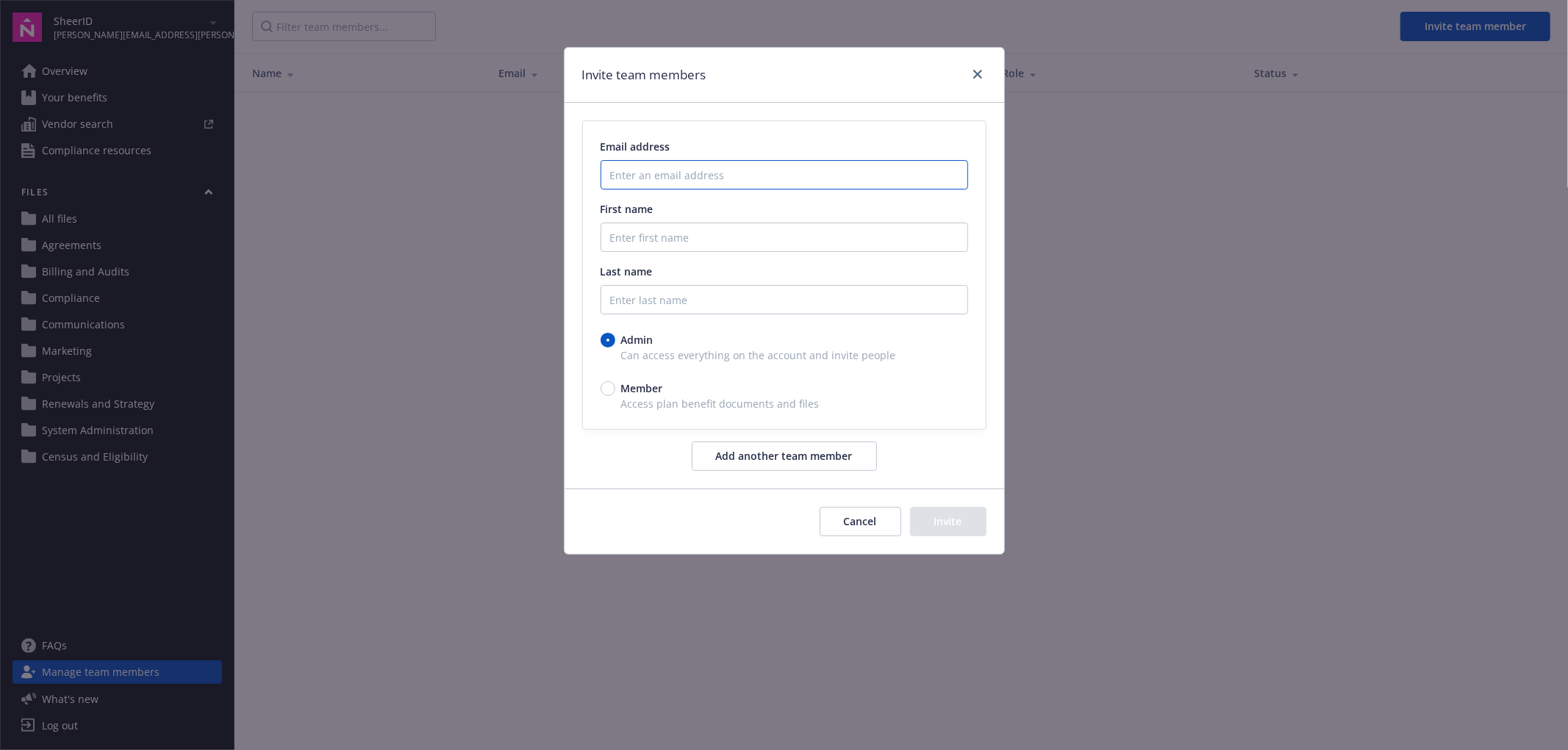
click at [782, 178] on input "Enter an email address" at bounding box center [785, 175] width 368 height 29
click at [629, 176] on input "Enter an email address" at bounding box center [785, 175] width 368 height 29
paste input "kim.baker@sheerid.com"
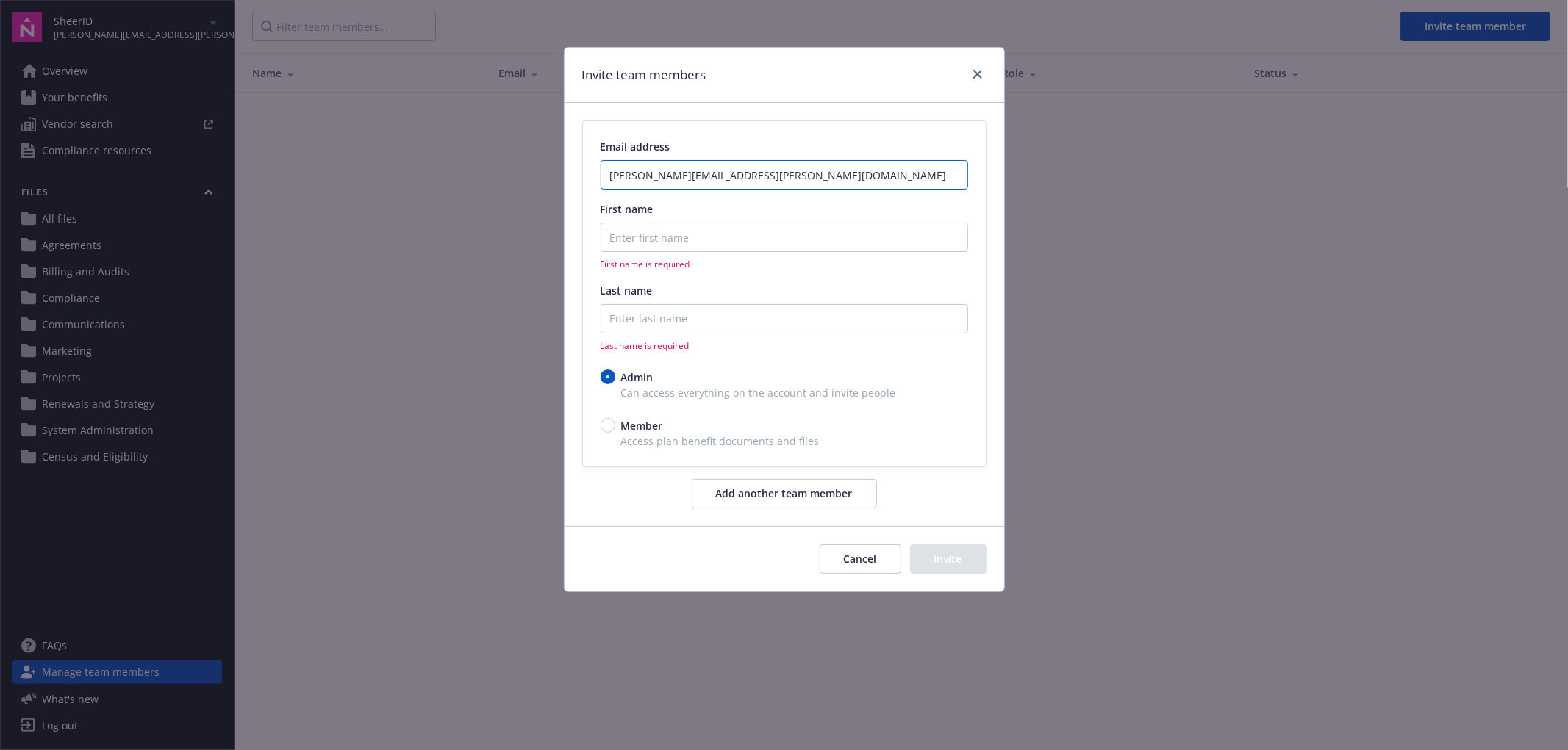
type input "kim.baker@sheerid.com"
click at [629, 243] on input "First name" at bounding box center [785, 237] width 368 height 29
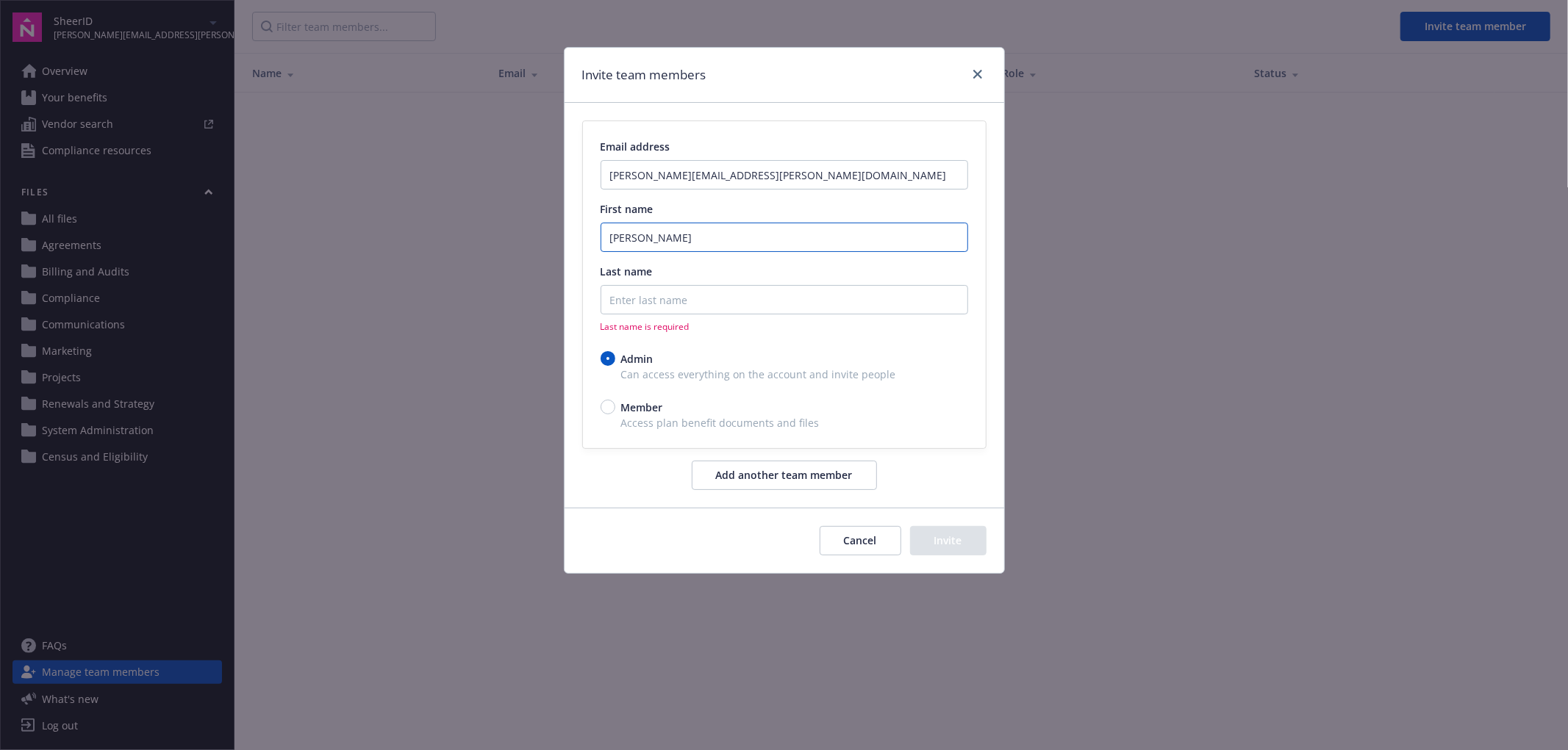
type input "Kim"
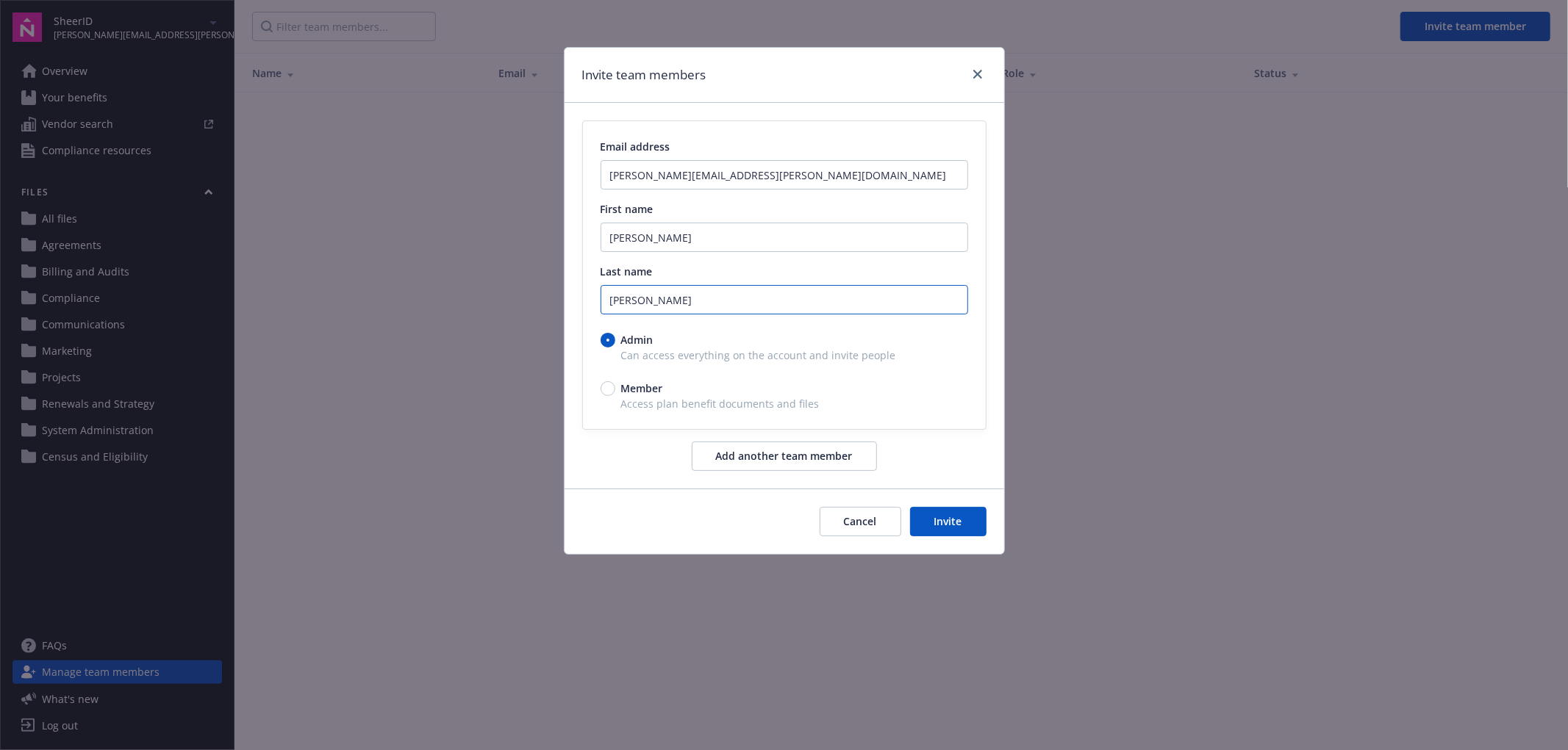
type input "Baker"
click at [732, 453] on button "Add another team member" at bounding box center [784, 456] width 186 height 29
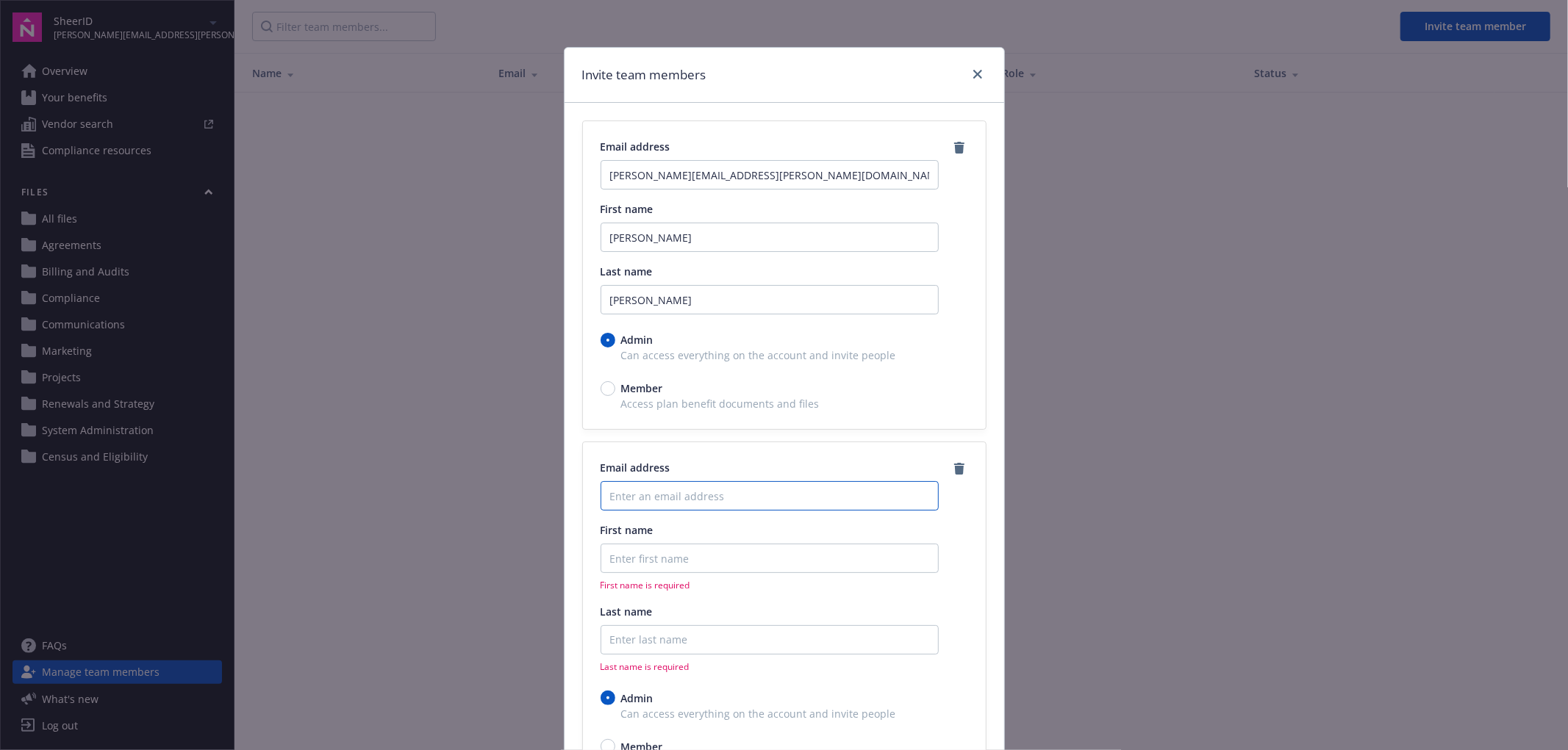
click at [704, 485] on input "Enter an email address" at bounding box center [770, 496] width 338 height 29
paste input ""laura.stepp@sheerid.com" <laura.stepp@sheerid.com>"
type input ""laura.stepp@sheerid.com" <laura.stepp@sheerid.com>"
type input "laura.stepp@sheerid.com"
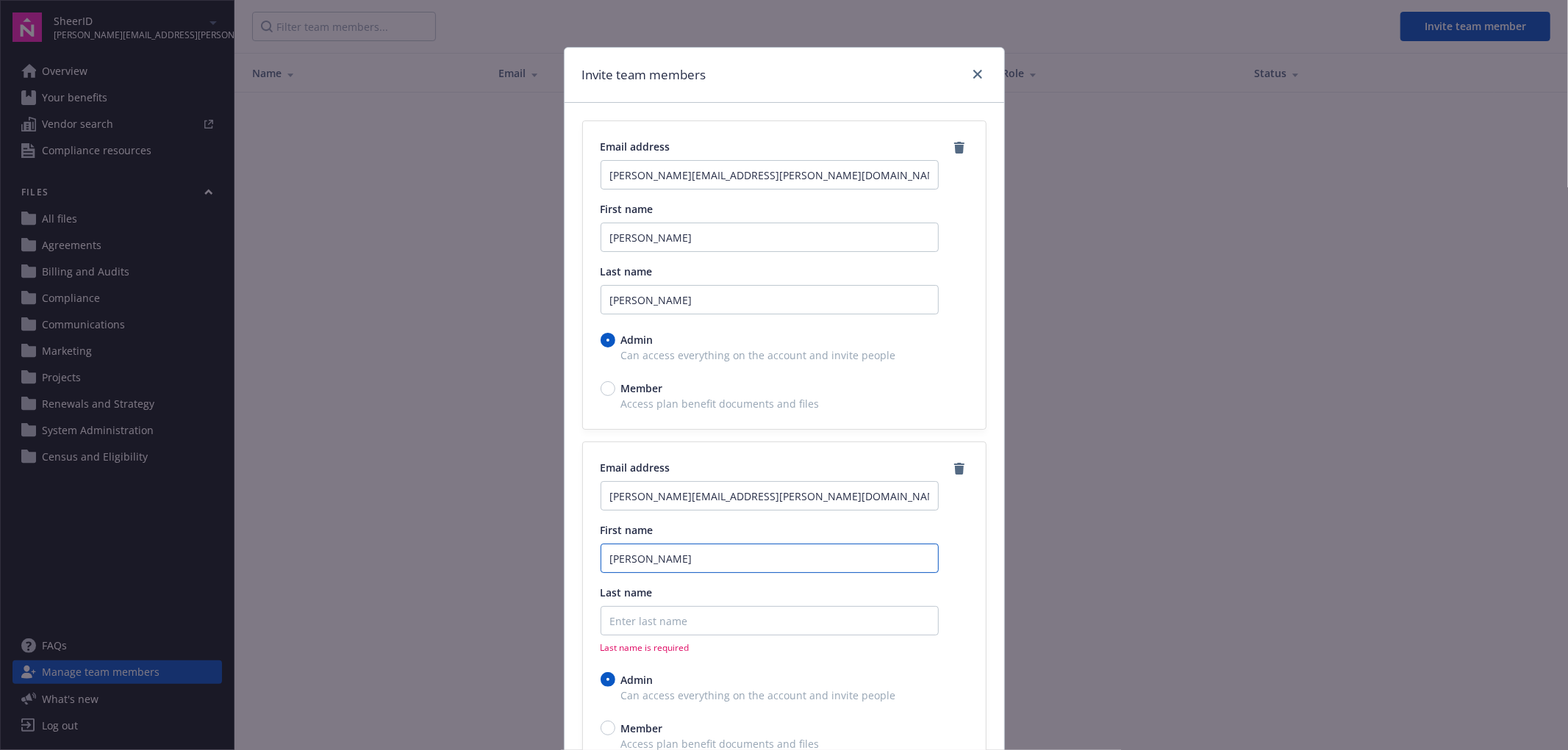
type input "Laura"
type input "Stepp"
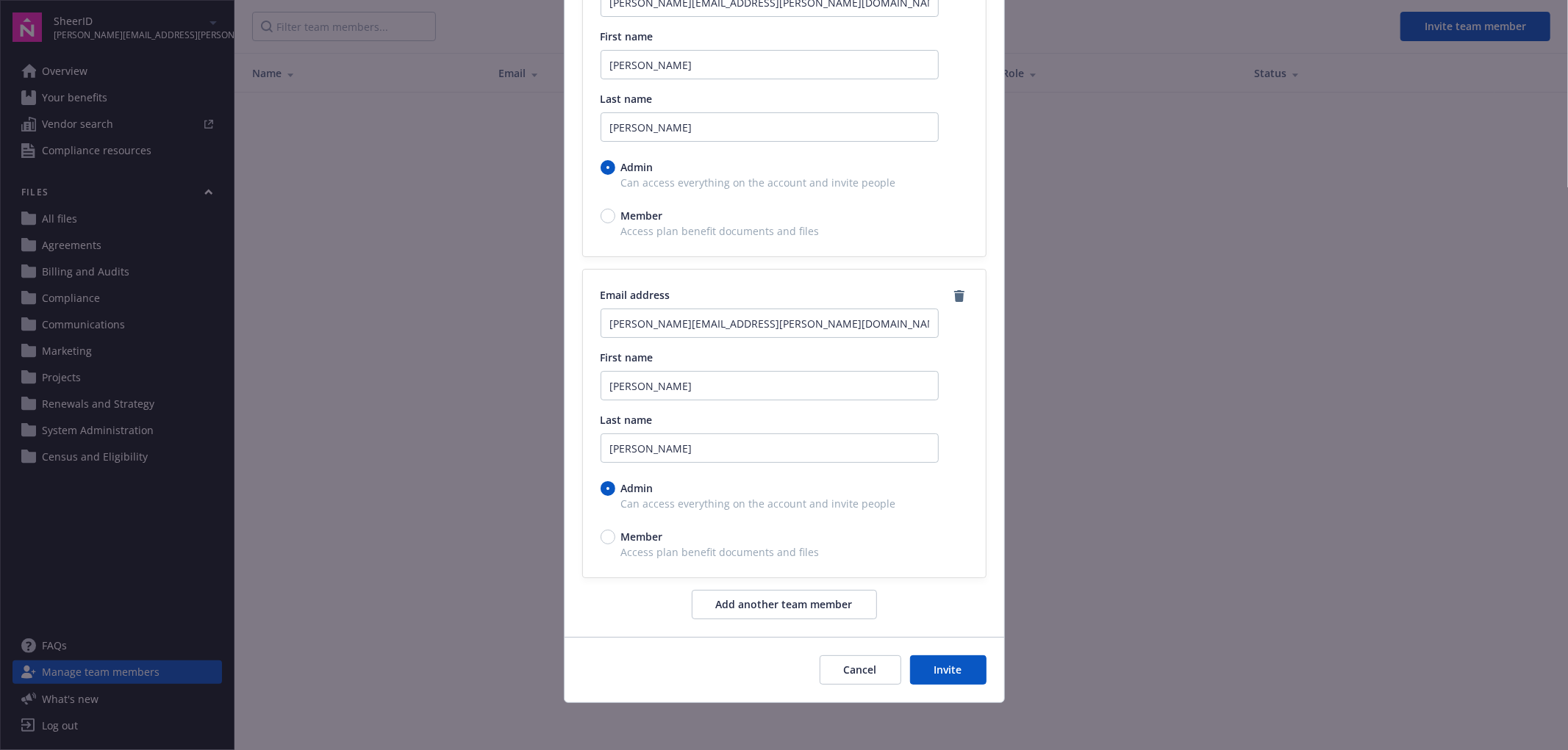
click at [928, 664] on button "Invite" at bounding box center [948, 670] width 77 height 29
